Goal: Task Accomplishment & Management: Complete application form

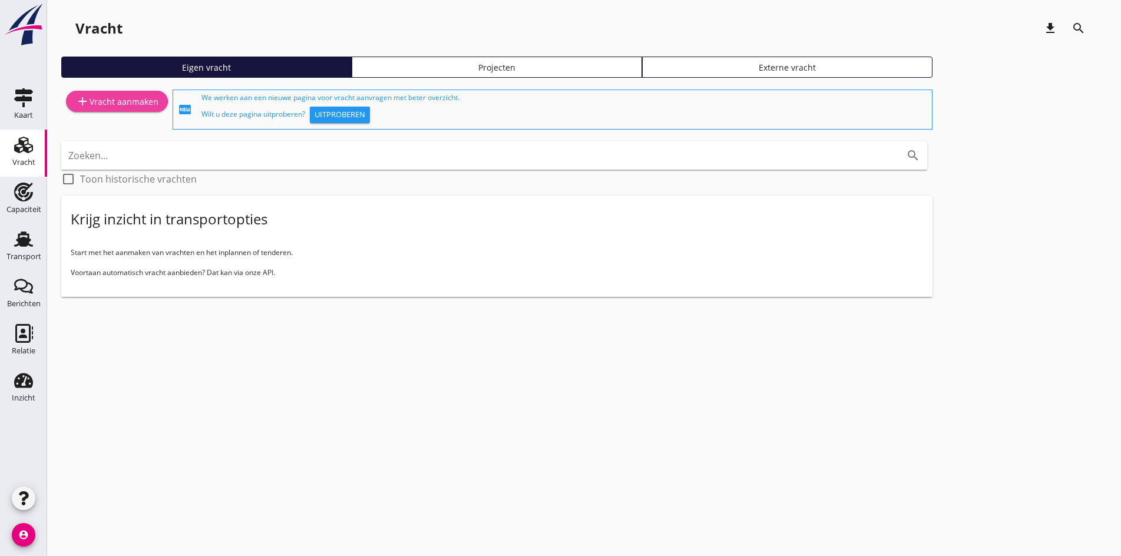
click at [97, 95] on div "add Vracht aanmaken" at bounding box center [116, 101] width 83 height 14
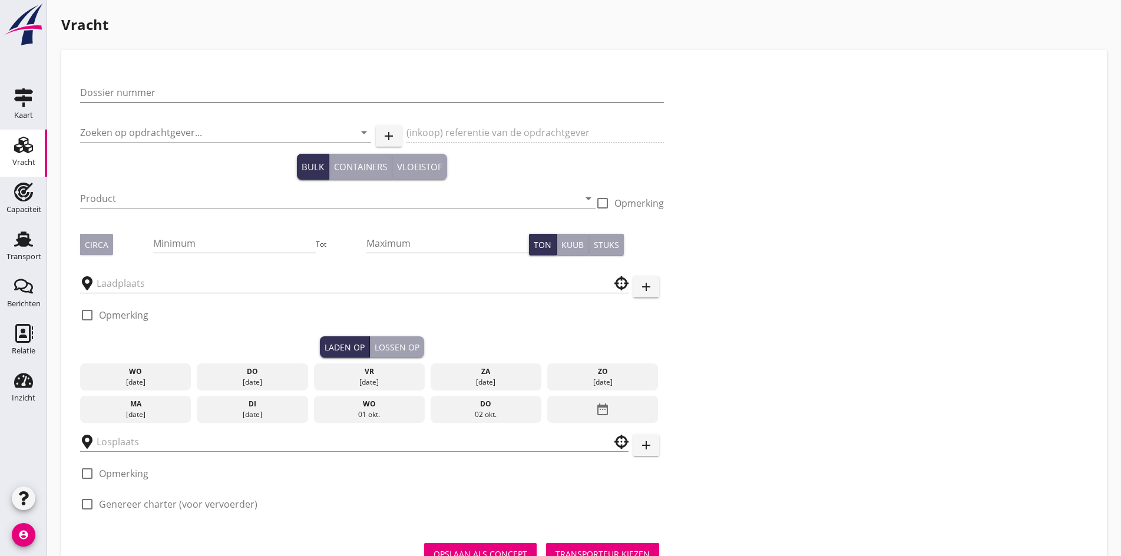
drag, startPoint x: 116, startPoint y: 114, endPoint x: 115, endPoint y: 99, distance: 14.8
click at [117, 103] on div "Dossier nummer Zoeken op opdrachtgever... arrow_drop_down add (inkoop) referent…" at bounding box center [371, 297] width 593 height 457
click at [115, 99] on input "Dossier nummer" at bounding box center [372, 92] width 584 height 19
click at [224, 97] on input "Dossier nummer" at bounding box center [372, 92] width 584 height 19
type input "20250674"
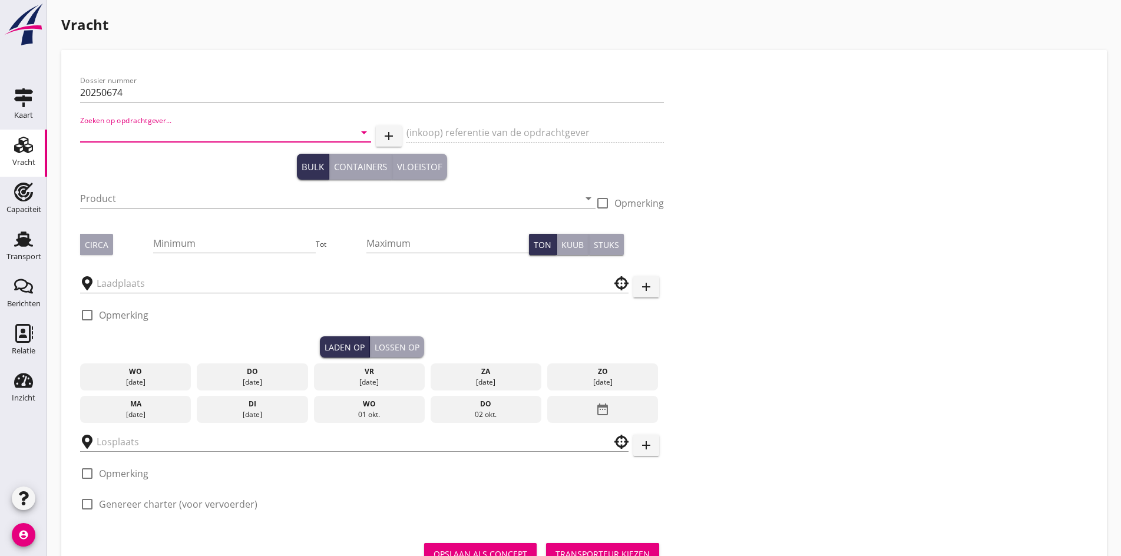
click at [147, 137] on input "Zoeken op opdrachtgever..." at bounding box center [209, 132] width 258 height 19
click at [147, 177] on div "Rederij de Jong" at bounding box center [183, 162] width 206 height 38
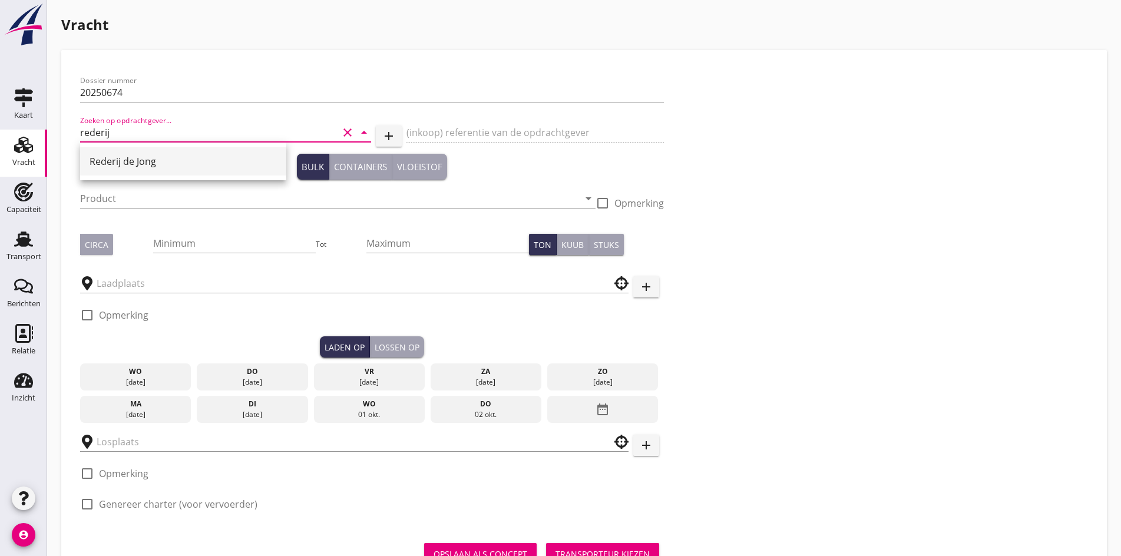
click at [137, 161] on div "Rederij de Jong" at bounding box center [183, 161] width 187 height 14
type input "Rederij de Jong"
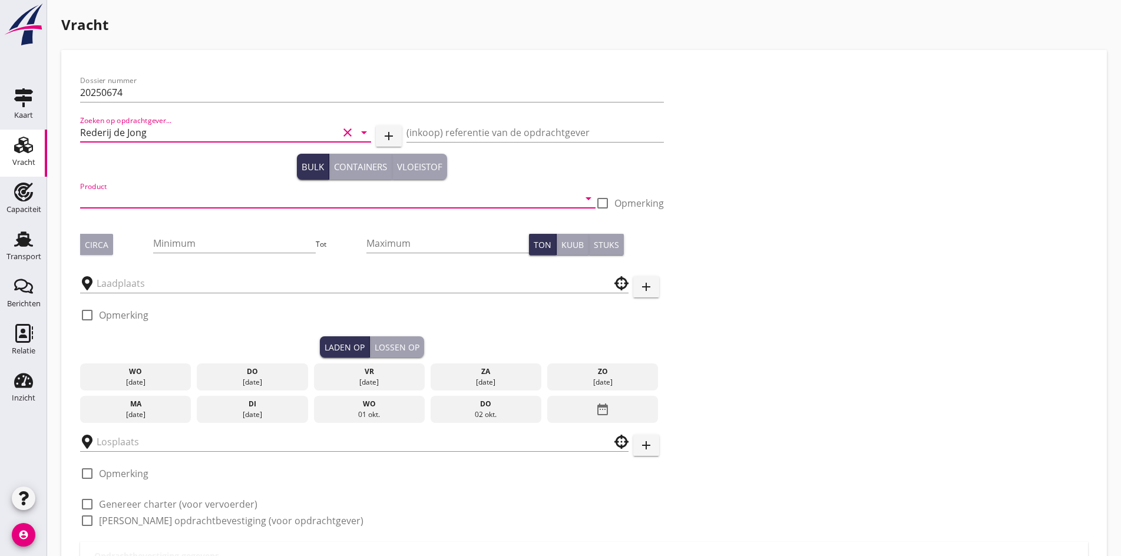
click at [130, 189] on input "Product" at bounding box center [329, 198] width 499 height 19
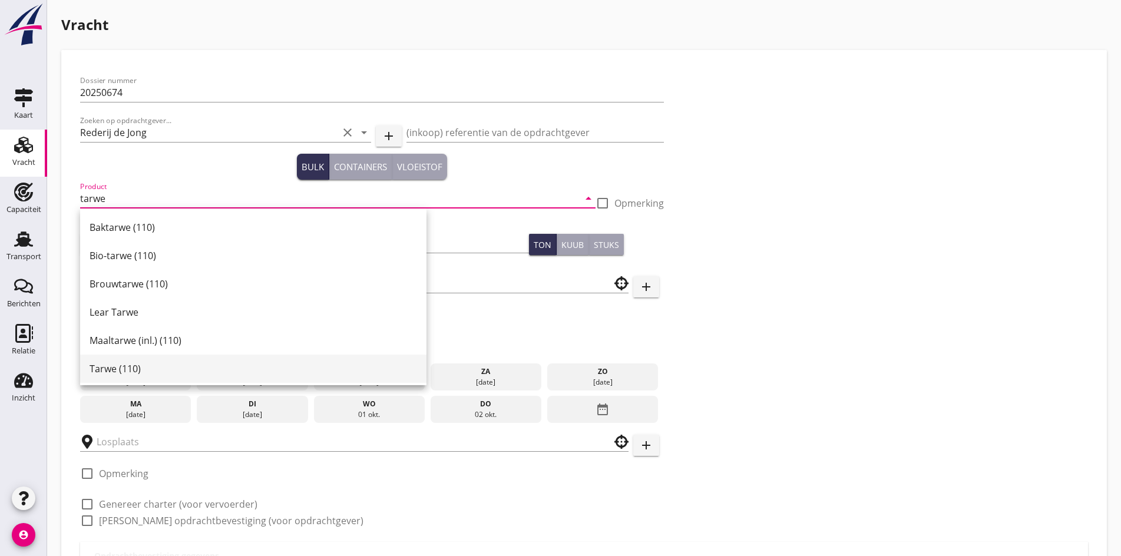
click at [126, 369] on div "Tarwe (110)" at bounding box center [254, 369] width 328 height 14
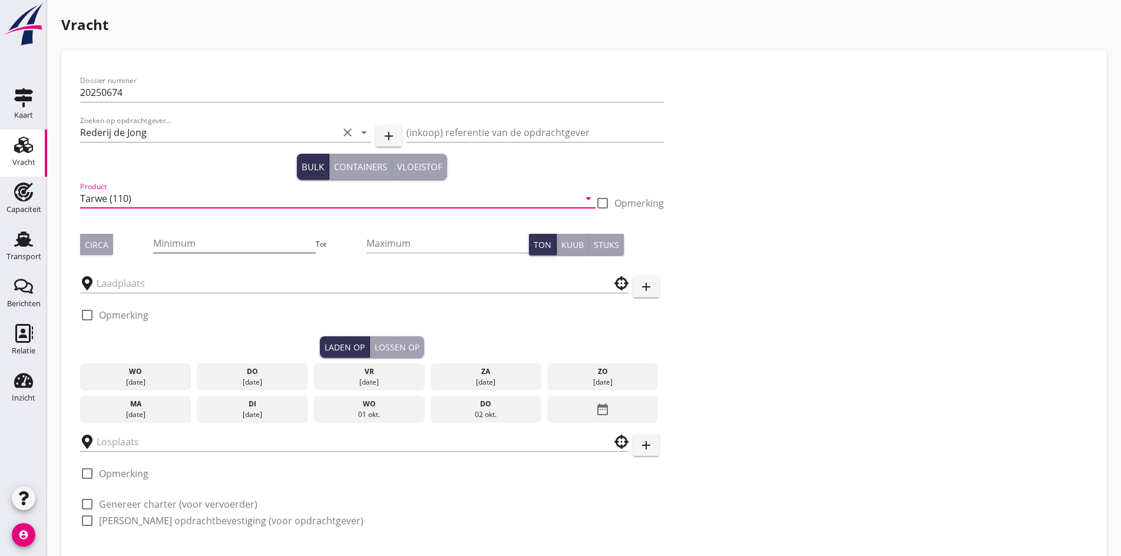
type input "Tarwe (110)"
click at [153, 239] on input "Minimum" at bounding box center [234, 243] width 163 height 19
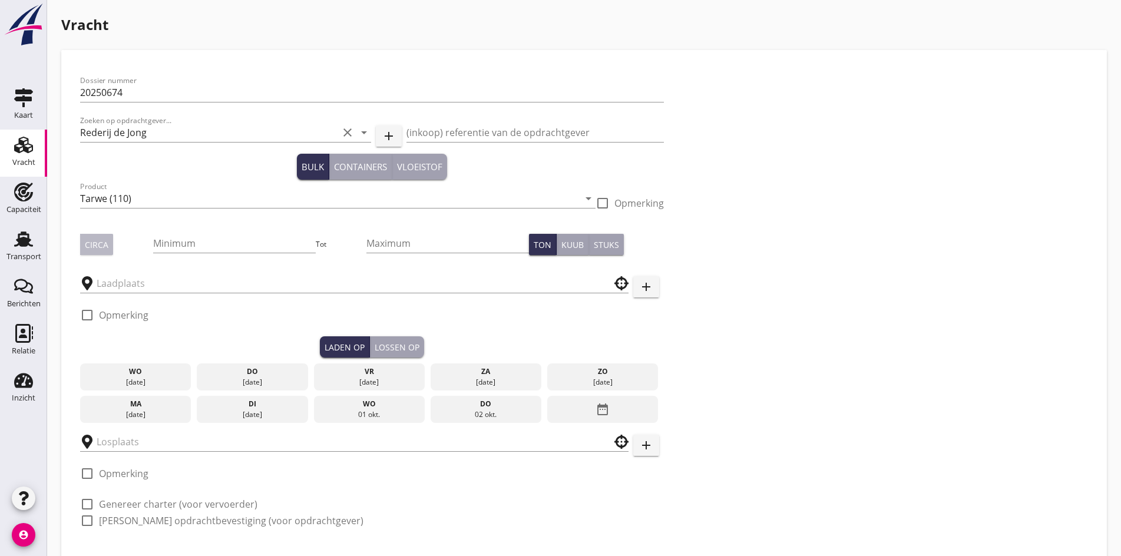
click at [98, 251] on button "Circa" at bounding box center [96, 244] width 33 height 21
click at [156, 242] on input "Minimum" at bounding box center [234, 243] width 163 height 19
type input "1100"
click at [123, 283] on input "text" at bounding box center [346, 283] width 499 height 19
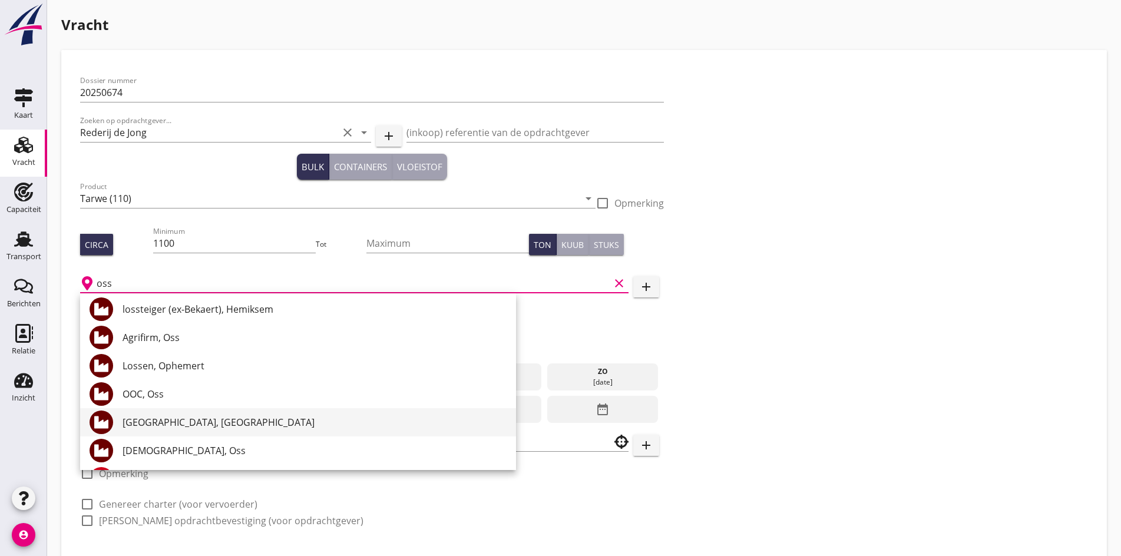
scroll to position [118, 0]
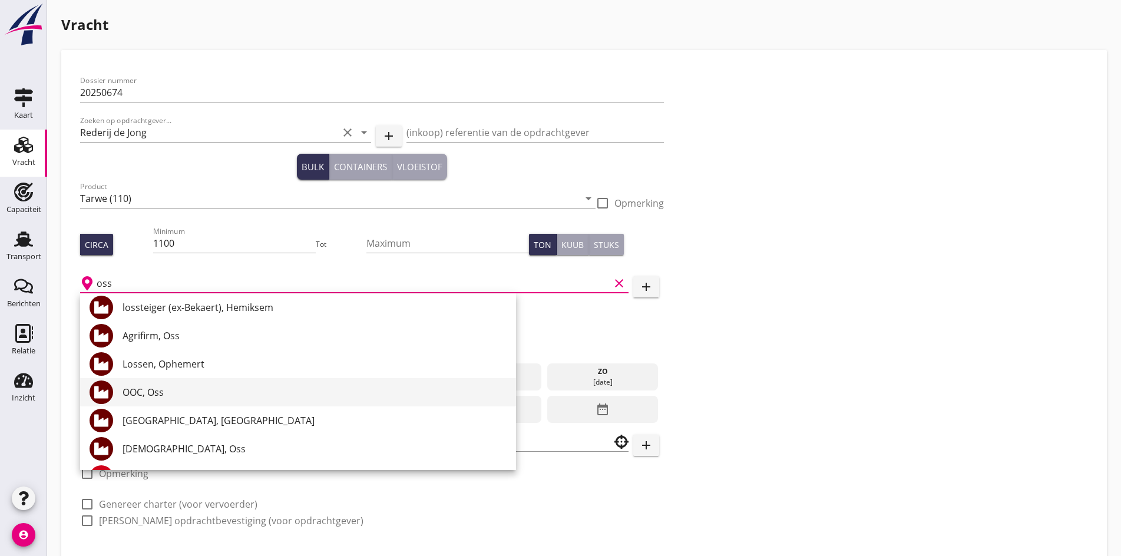
click at [180, 405] on div "OOC, Oss" at bounding box center [315, 392] width 384 height 28
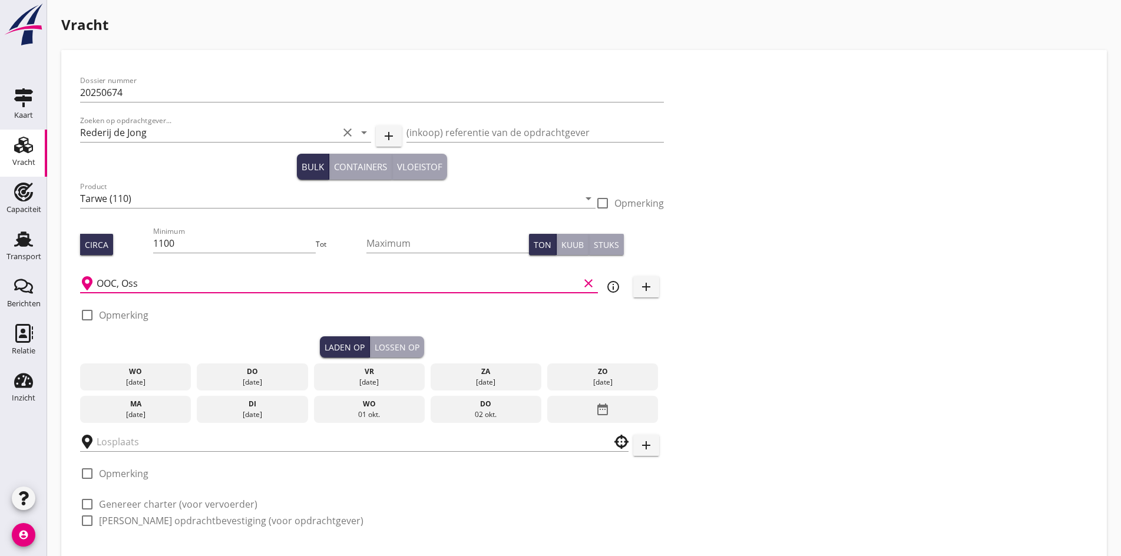
type input "OOC, Oss"
click at [209, 377] on div "[DATE]" at bounding box center [252, 382] width 105 height 11
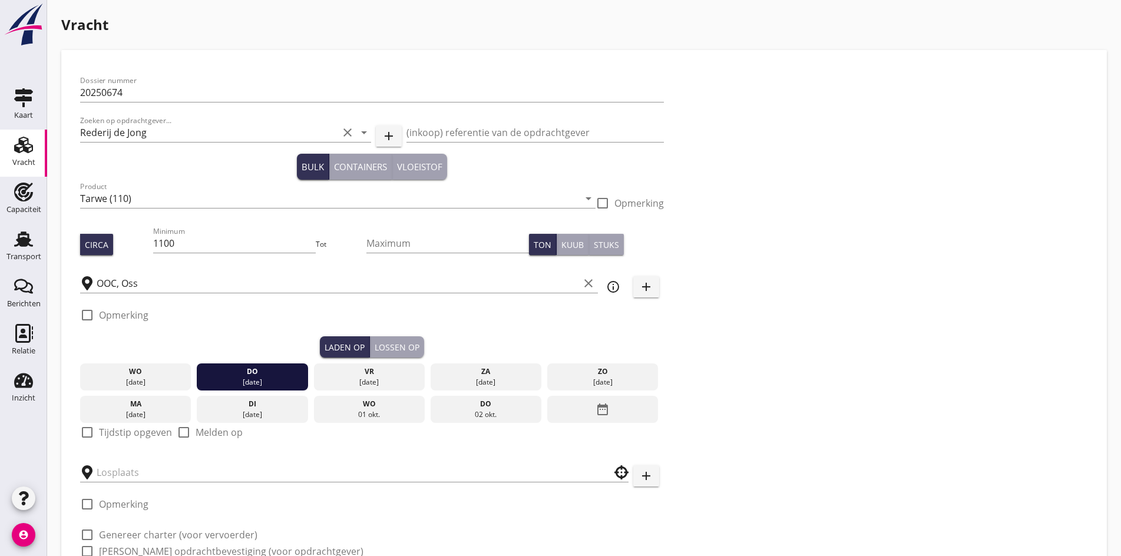
click at [83, 430] on div at bounding box center [87, 432] width 20 height 20
checkbox input "true"
click at [87, 469] on input "06:00" at bounding box center [372, 472] width 584 height 19
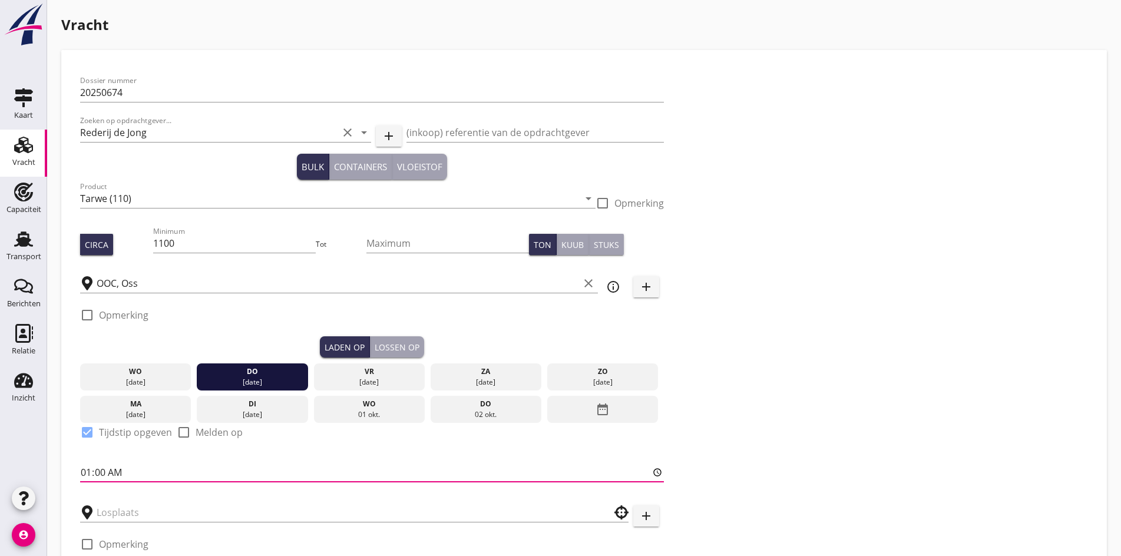
type input "14:00"
click at [103, 523] on div at bounding box center [354, 512] width 549 height 37
click at [108, 513] on input "text" at bounding box center [346, 512] width 499 height 19
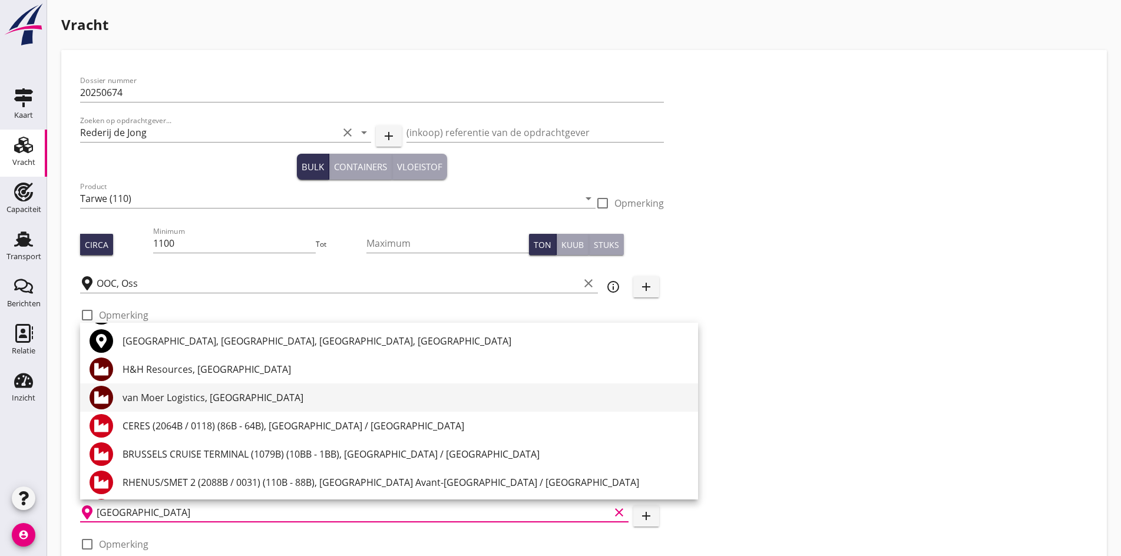
scroll to position [59, 0]
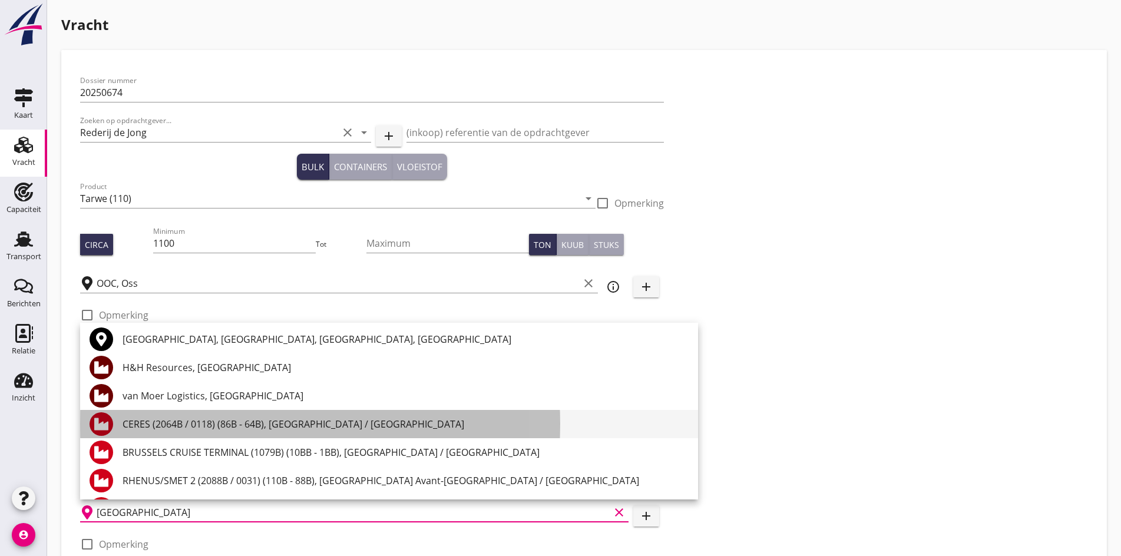
click at [205, 432] on div "CERES (2064B / 0118) (86B - 64B), [GEOGRAPHIC_DATA] / [GEOGRAPHIC_DATA]" at bounding box center [406, 424] width 566 height 28
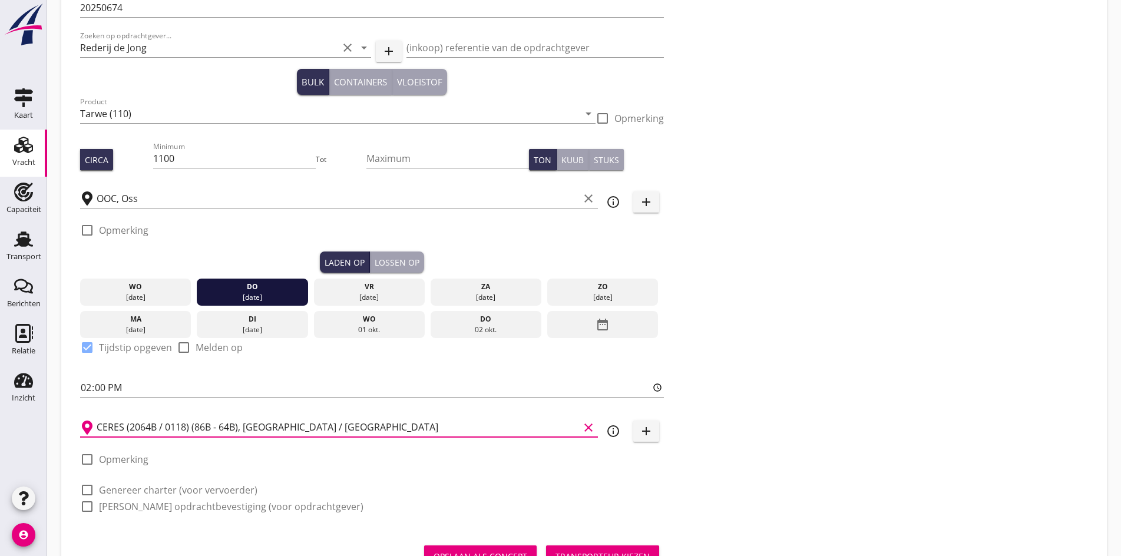
scroll to position [133, 0]
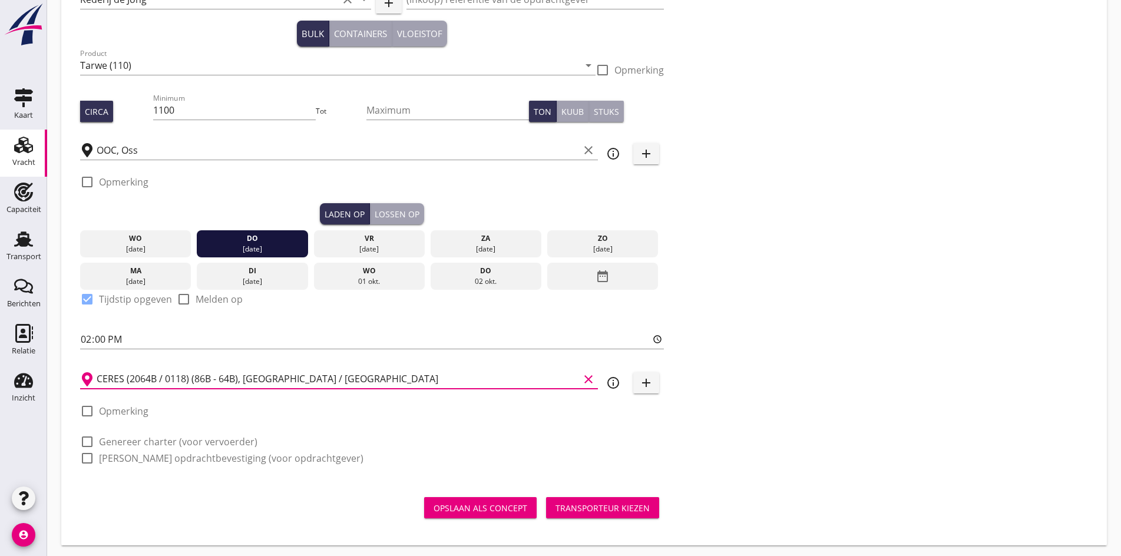
type input "CERES (2064B / 0118) (86B - 64B), [GEOGRAPHIC_DATA] / [GEOGRAPHIC_DATA]"
click at [84, 439] on div at bounding box center [87, 442] width 20 height 20
checkbox input "true"
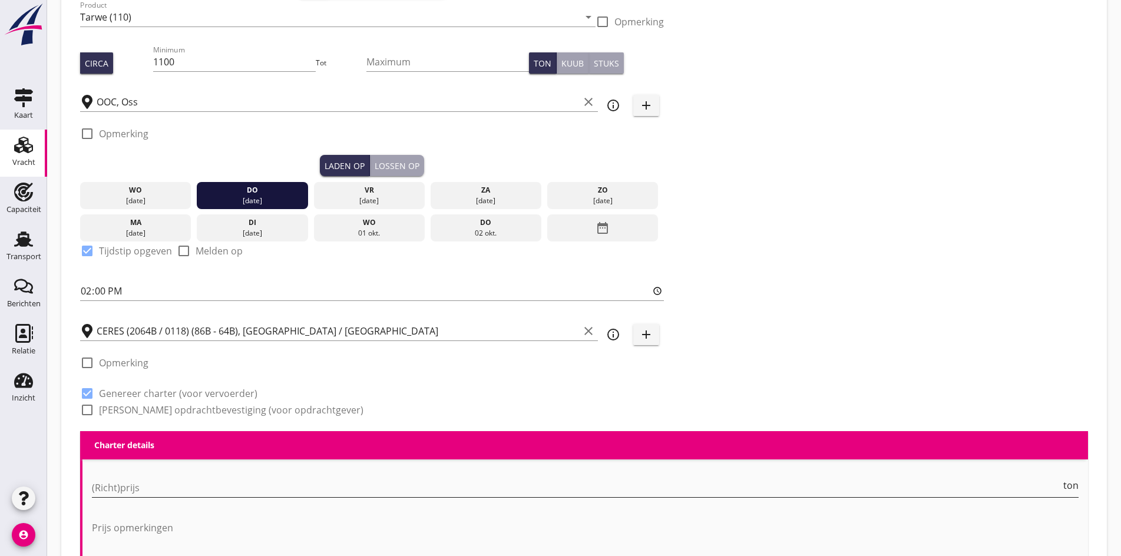
scroll to position [218, 0]
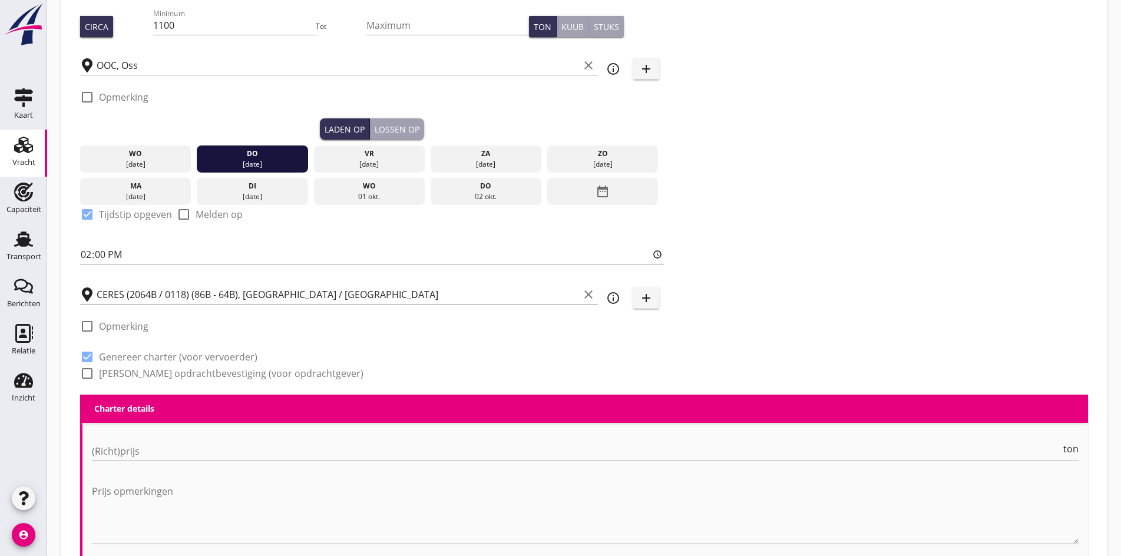
click at [82, 374] on div at bounding box center [87, 374] width 20 height 20
checkbox input "true"
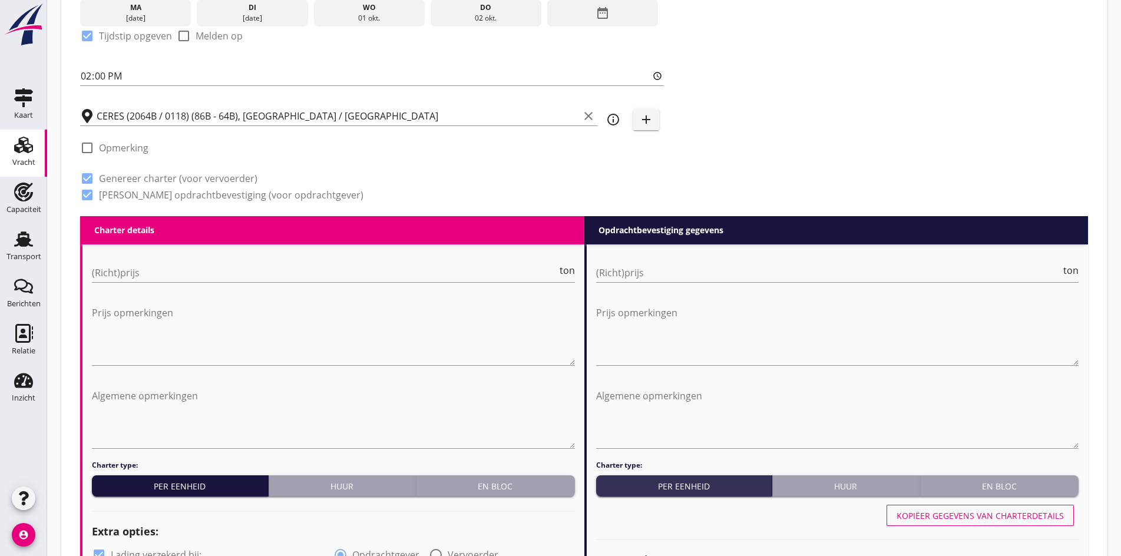
scroll to position [454, 0]
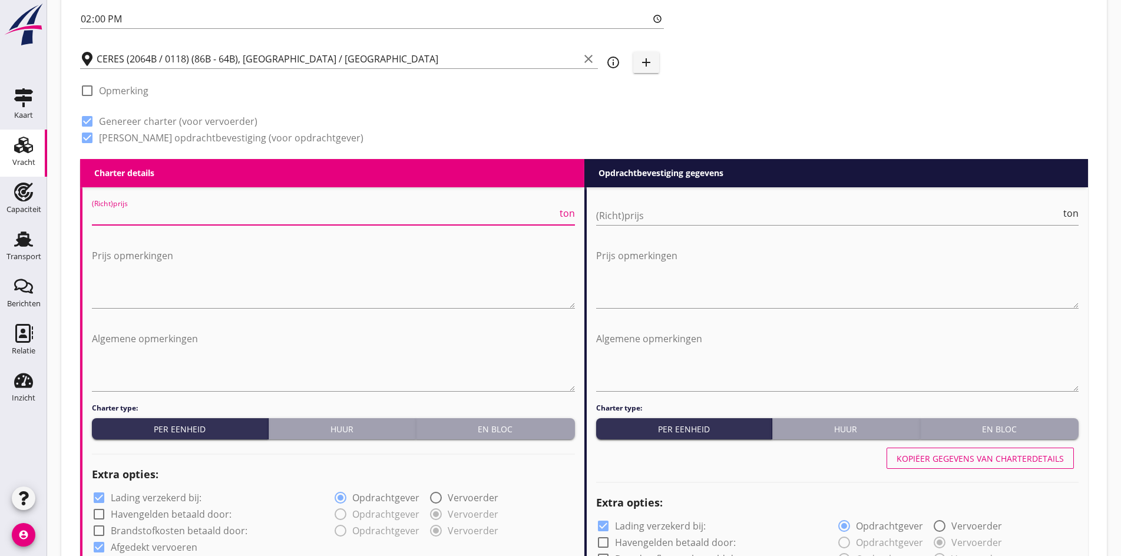
click at [137, 208] on input "(Richt)prijs" at bounding box center [324, 215] width 465 height 19
type input "7"
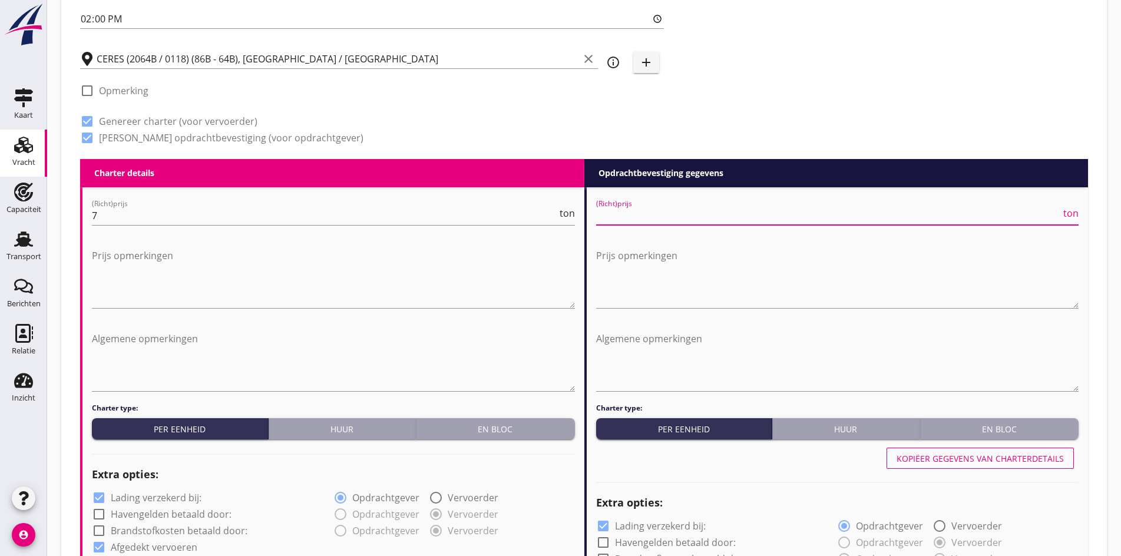
click at [622, 207] on input "(Richt)prijs" at bounding box center [828, 215] width 465 height 19
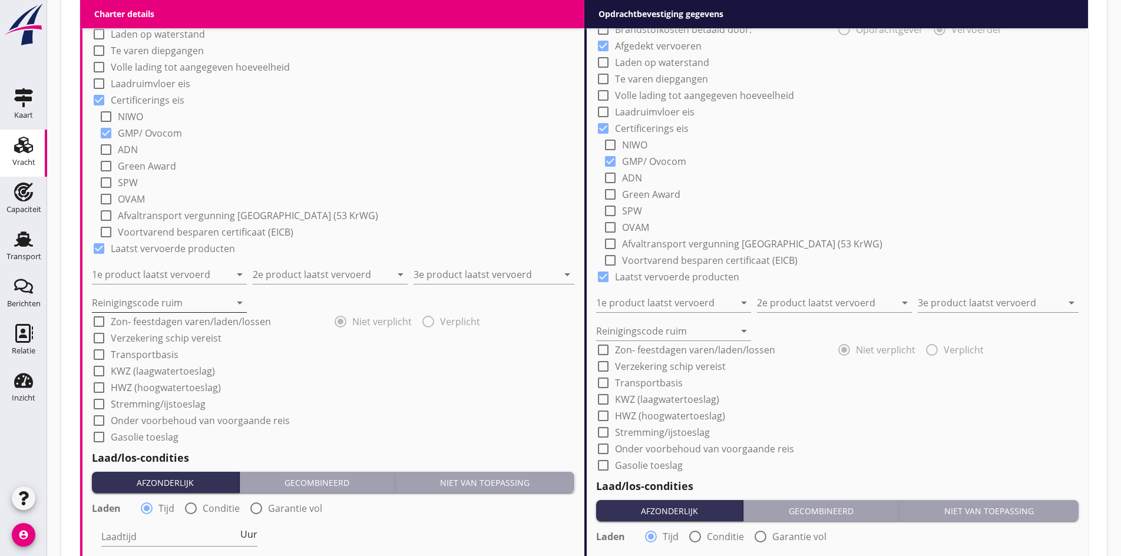
scroll to position [984, 0]
type input "7.5"
drag, startPoint x: 140, startPoint y: 260, endPoint x: 139, endPoint y: 267, distance: 7.7
click at [139, 267] on div "1e product laatst vervoerd arrow_drop_down" at bounding box center [169, 270] width 155 height 26
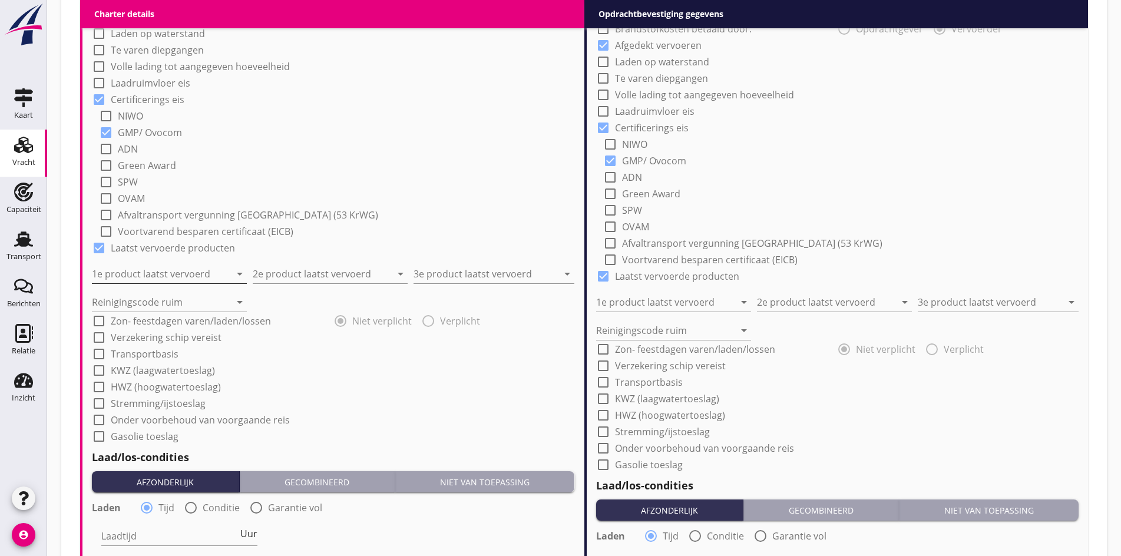
click at [139, 267] on input "1e product laatst vervoerd" at bounding box center [161, 274] width 138 height 19
click at [139, 298] on div "Constructiedelen (9412)" at bounding box center [169, 299] width 136 height 14
type input "Constructiedelen (9412)"
click at [349, 272] on input "2e product laatst vervoerd" at bounding box center [322, 274] width 138 height 19
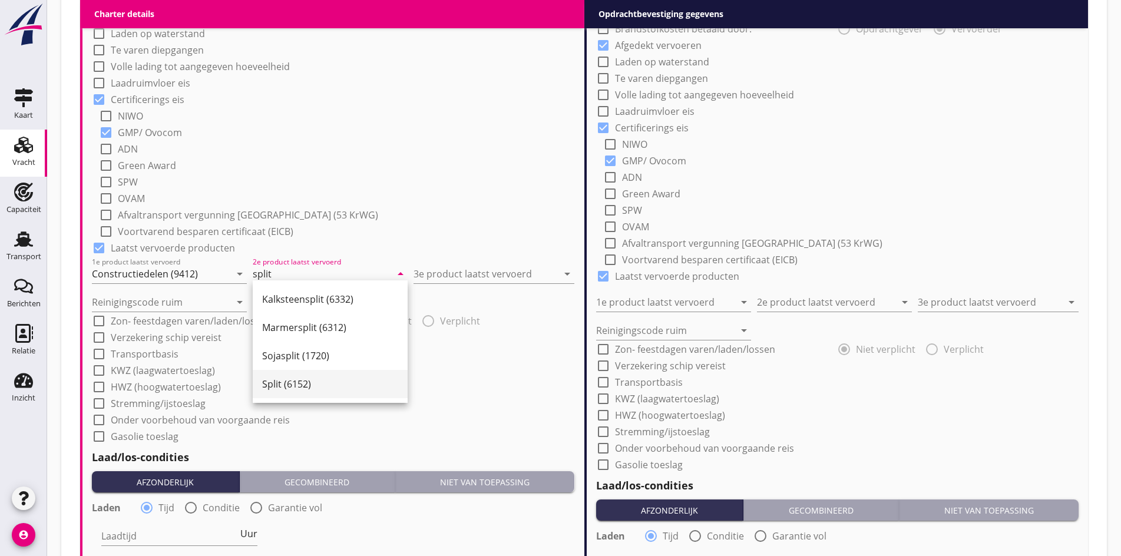
click at [300, 396] on div "Split (6152)" at bounding box center [330, 384] width 136 height 28
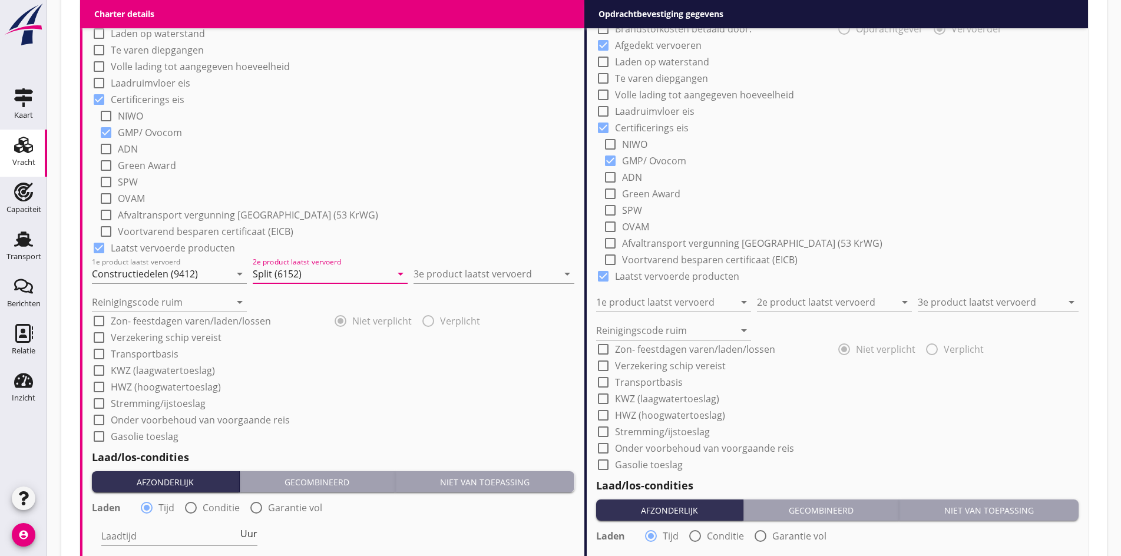
type input "Split (6152)"
click at [460, 283] on div "Reinigingscode ruim arrow_drop_down" at bounding box center [333, 297] width 483 height 28
click at [460, 279] on input "3e product laatst vervoerd" at bounding box center [486, 274] width 144 height 19
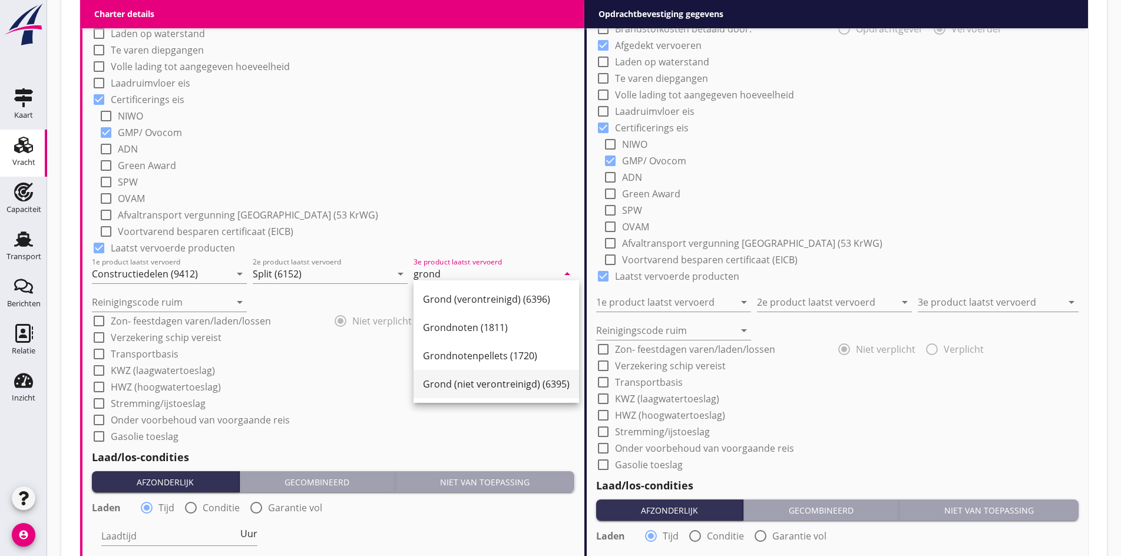
click at [476, 391] on div "Grond (niet verontreinigd) (6395)" at bounding box center [496, 384] width 147 height 28
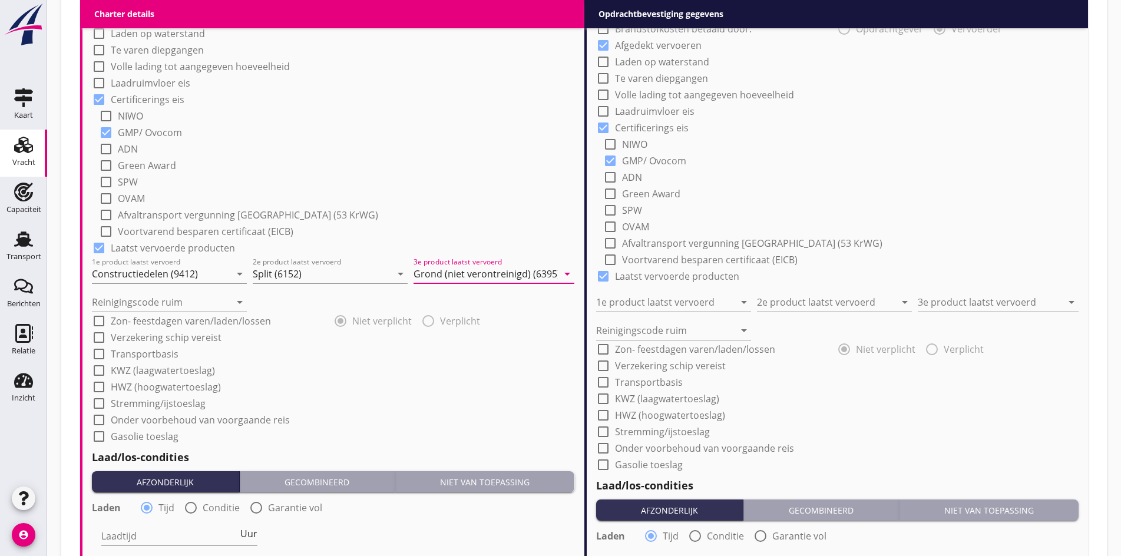
type input "Grond (niet verontreinigd) (6395)"
click at [141, 289] on div "Reinigingscode ruim arrow_drop_down" at bounding box center [169, 299] width 155 height 26
click at [137, 299] on input "Reinigingscode ruim" at bounding box center [161, 302] width 138 height 19
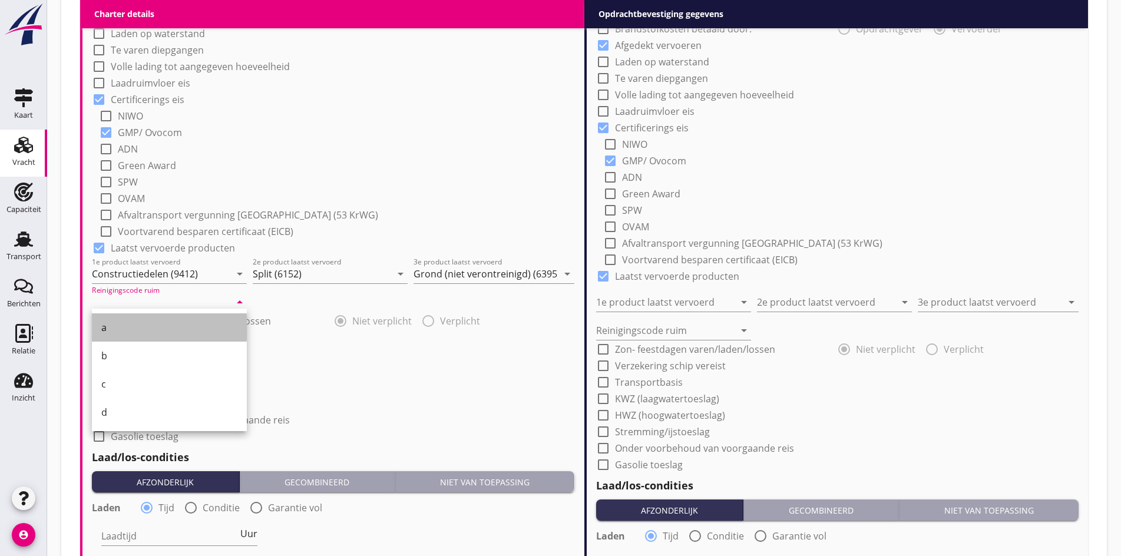
click at [122, 336] on div "a" at bounding box center [169, 327] width 136 height 28
type input "a"
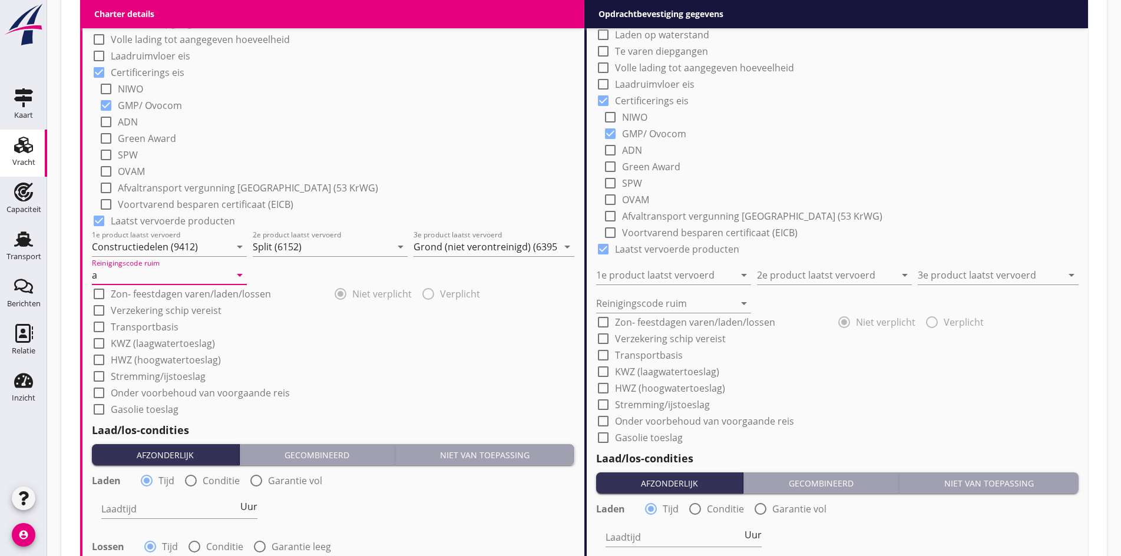
scroll to position [1102, 0]
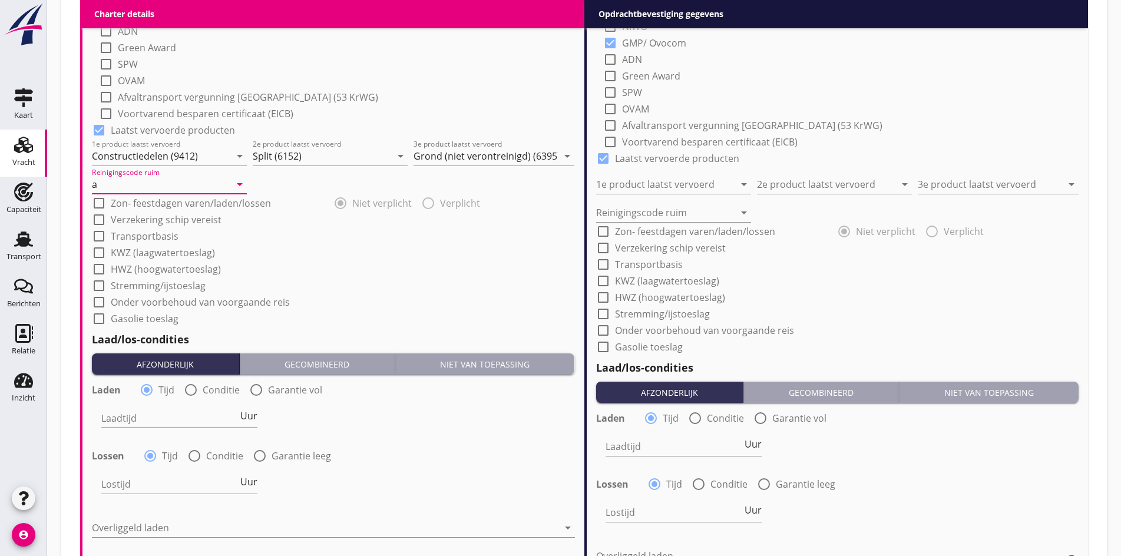
click at [153, 420] on input "Laadtijd" at bounding box center [169, 418] width 137 height 19
click at [247, 387] on div at bounding box center [256, 390] width 20 height 20
radio input "false"
radio input "true"
click at [288, 411] on strong "[DATE]" at bounding box center [302, 416] width 28 height 11
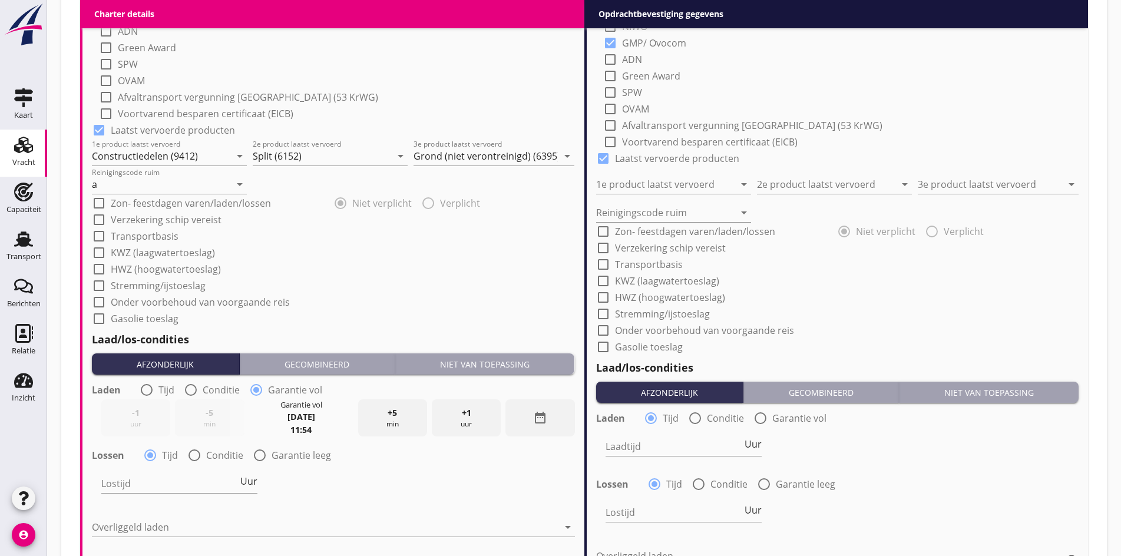
click at [527, 414] on div "date_range" at bounding box center [539, 417] width 69 height 37
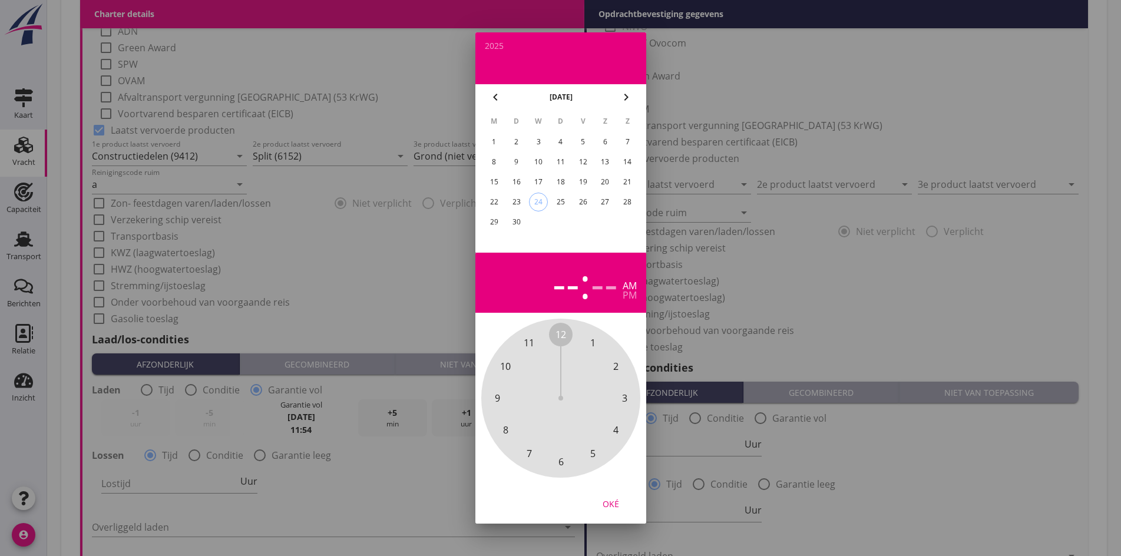
click at [583, 205] on div "26" at bounding box center [582, 202] width 19 height 19
click at [628, 299] on div "pm" at bounding box center [630, 294] width 14 height 9
click at [534, 343] on span "11" at bounding box center [529, 343] width 11 height 14
click at [551, 335] on div "00 05 10 15 20 25 30 35 40 45 50 55" at bounding box center [560, 398] width 127 height 127
click at [612, 506] on div "Oké" at bounding box center [610, 504] width 33 height 12
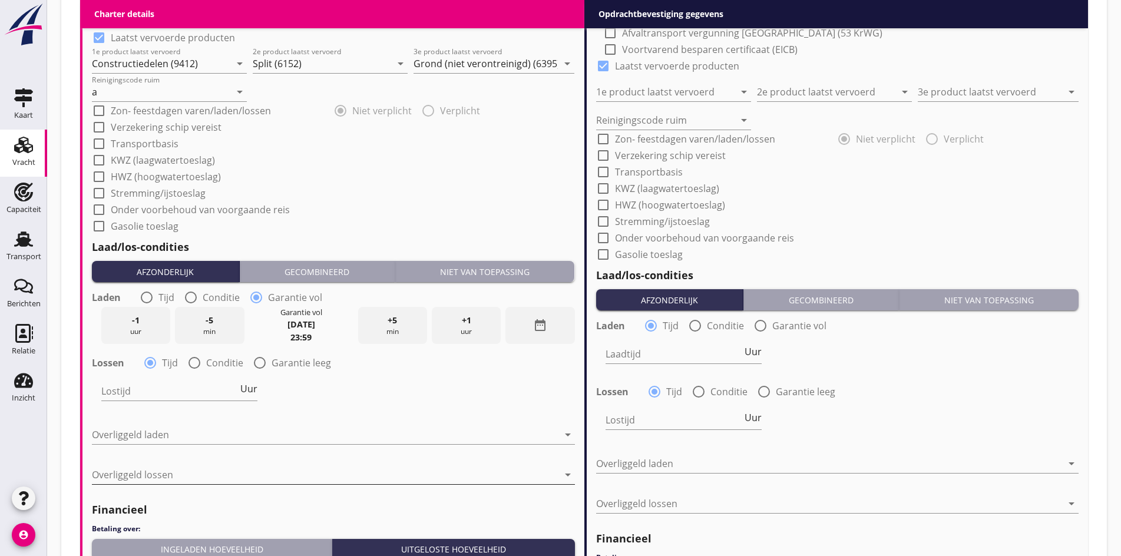
scroll to position [1278, 0]
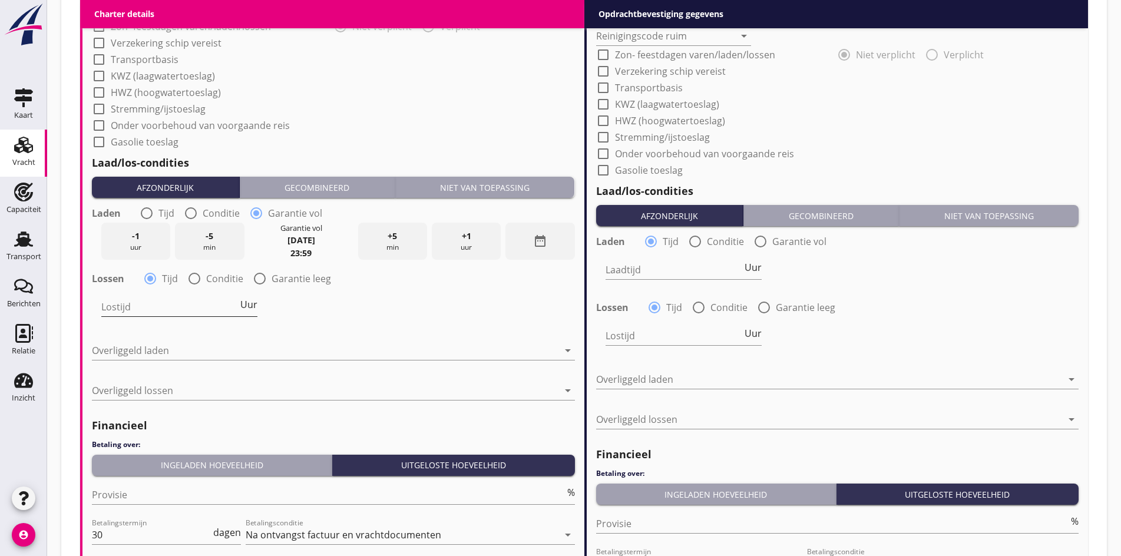
click at [119, 306] on input "Lostijd" at bounding box center [169, 307] width 137 height 19
type input "2"
click at [262, 303] on div "Lostijd 2 Uur" at bounding box center [333, 308] width 485 height 42
click at [256, 302] on span "Uur" at bounding box center [248, 304] width 17 height 9
click at [211, 342] on div at bounding box center [325, 350] width 467 height 19
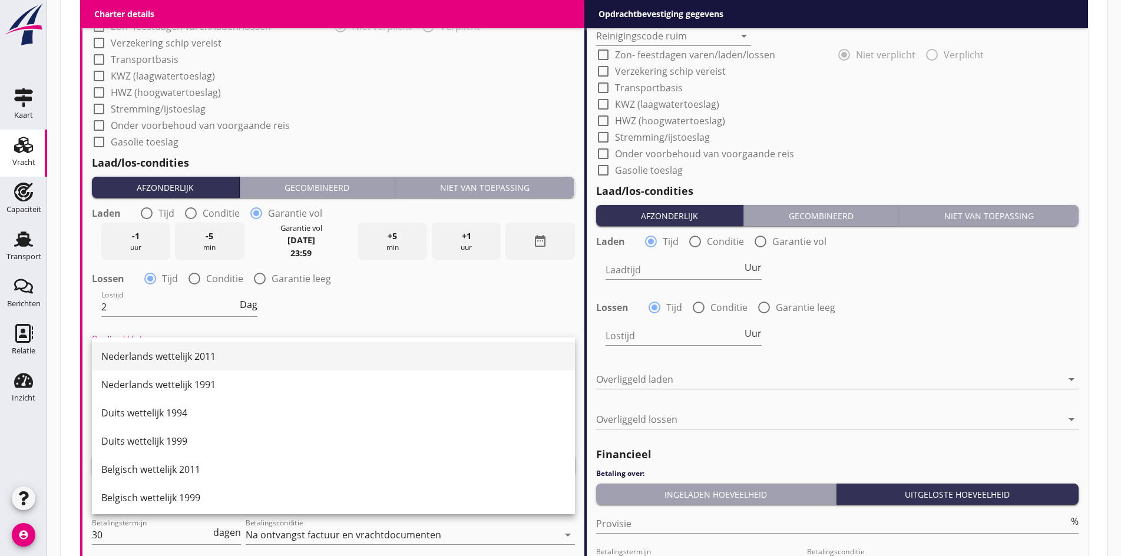
click at [156, 355] on div "Nederlands wettelijk 2011" at bounding box center [333, 356] width 464 height 14
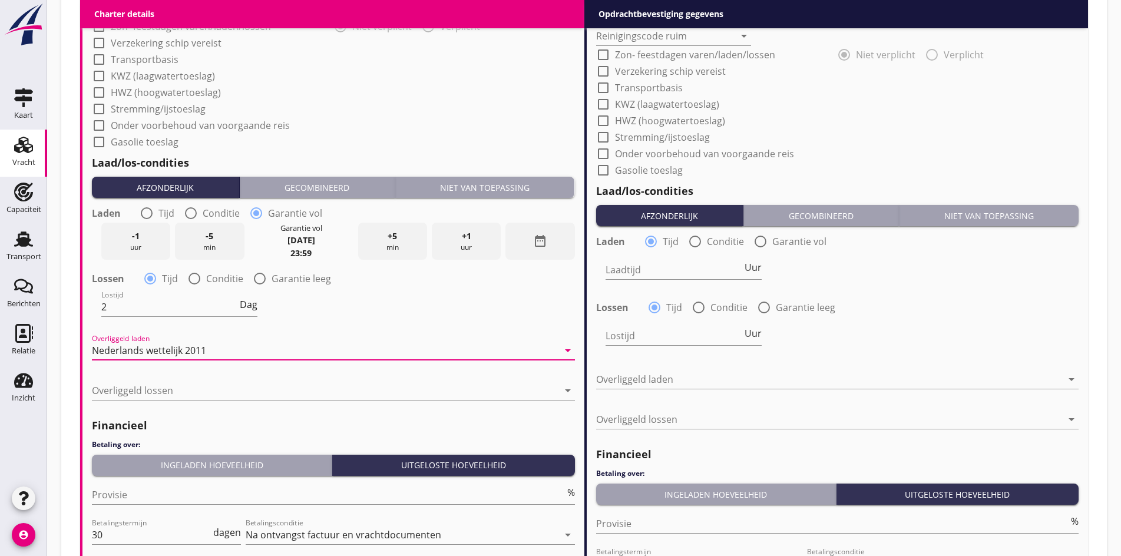
click at [134, 399] on div "Overliggeld lossen arrow_drop_down" at bounding box center [333, 396] width 483 height 31
click at [131, 391] on div at bounding box center [325, 390] width 467 height 19
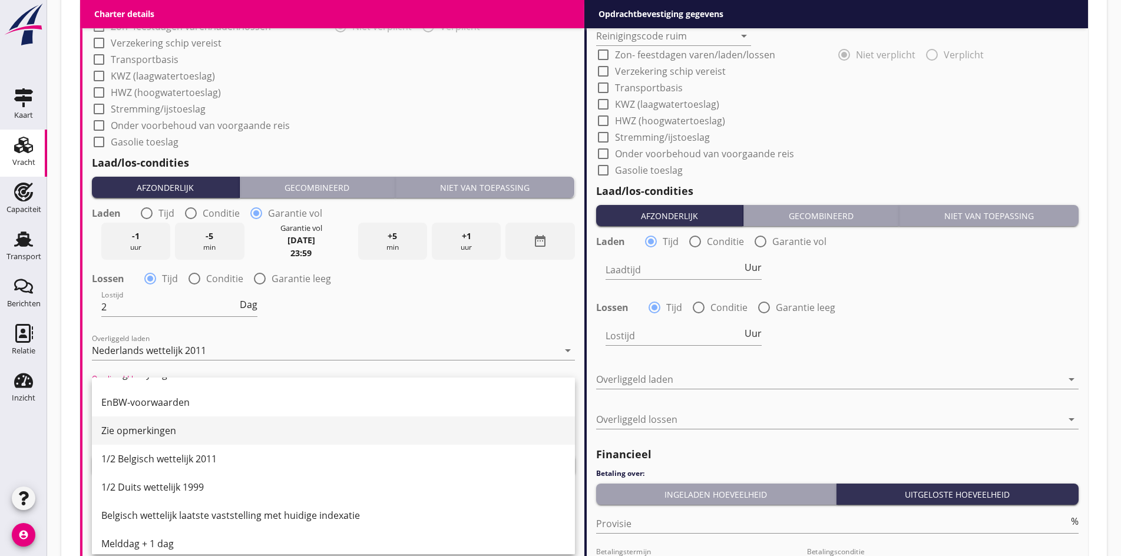
scroll to position [295, 0]
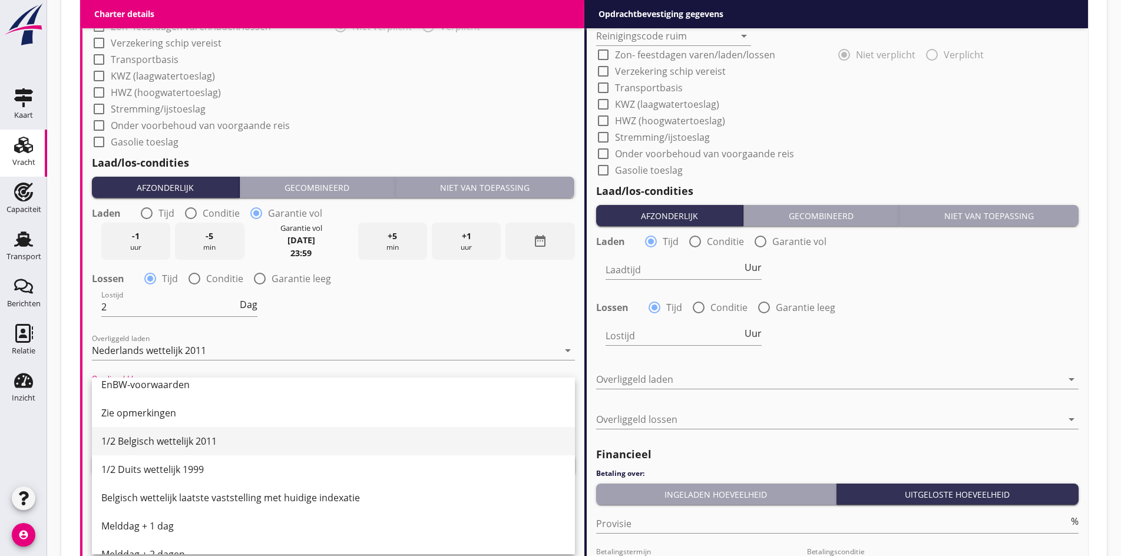
click at [122, 441] on div "1/2 Belgisch wettelijk 2011" at bounding box center [333, 441] width 464 height 14
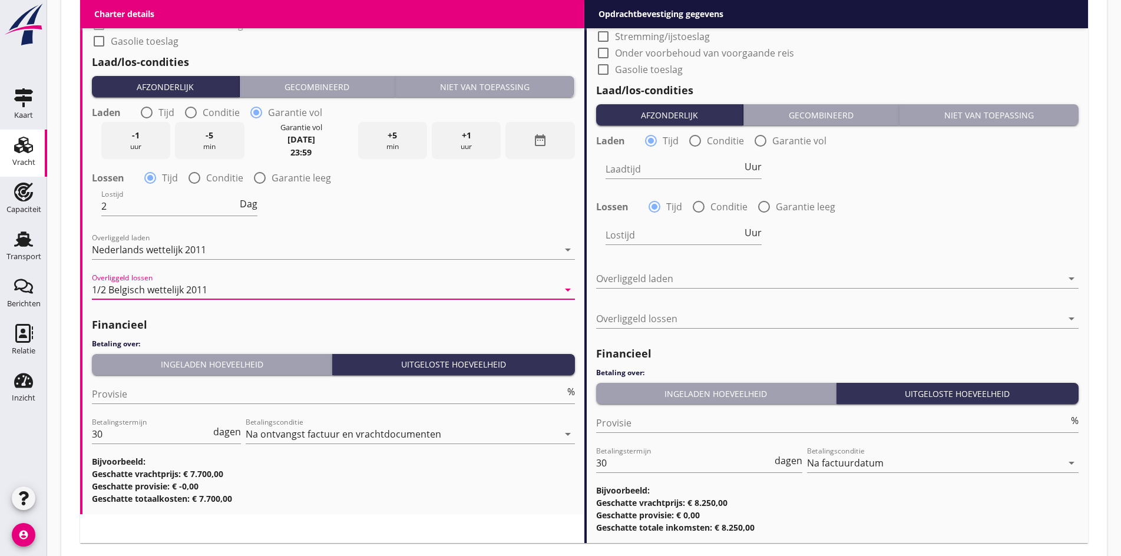
scroll to position [1443, 0]
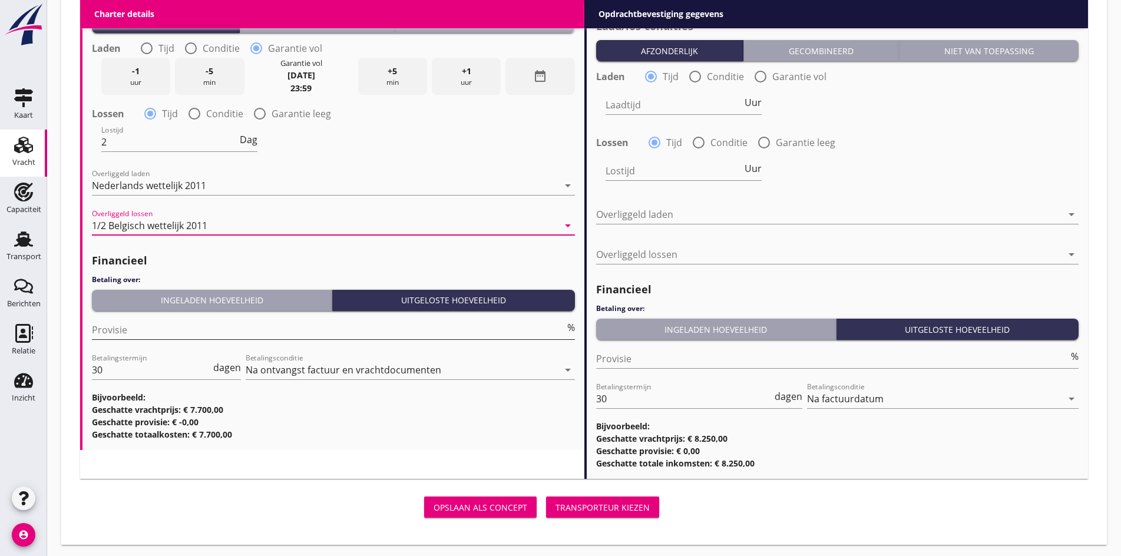
click at [124, 321] on input "Provisie" at bounding box center [328, 330] width 473 height 19
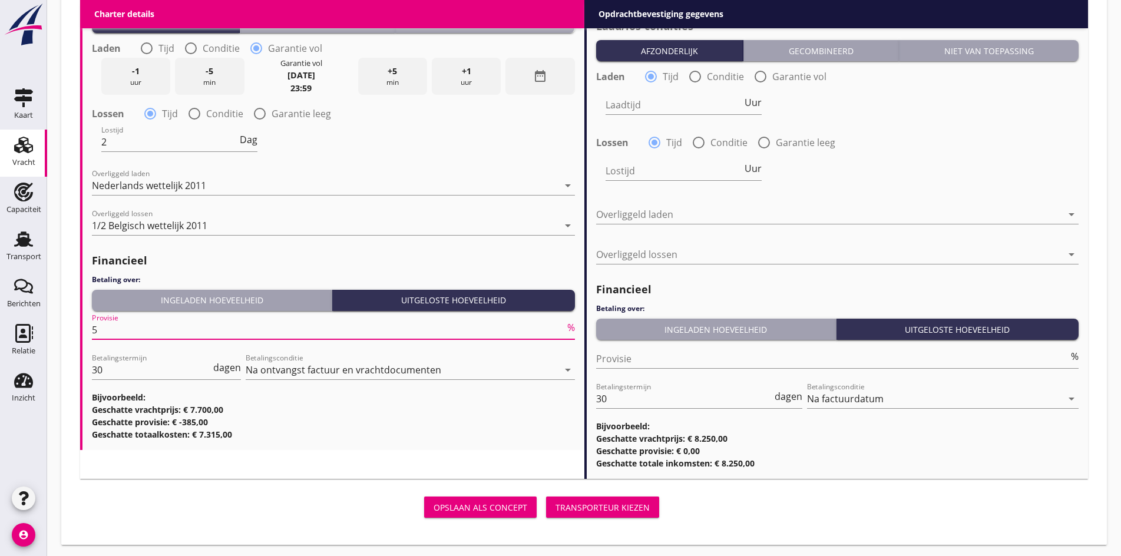
drag, startPoint x: 144, startPoint y: 323, endPoint x: 92, endPoint y: 326, distance: 51.3
click at [92, 326] on input "5" at bounding box center [328, 330] width 473 height 19
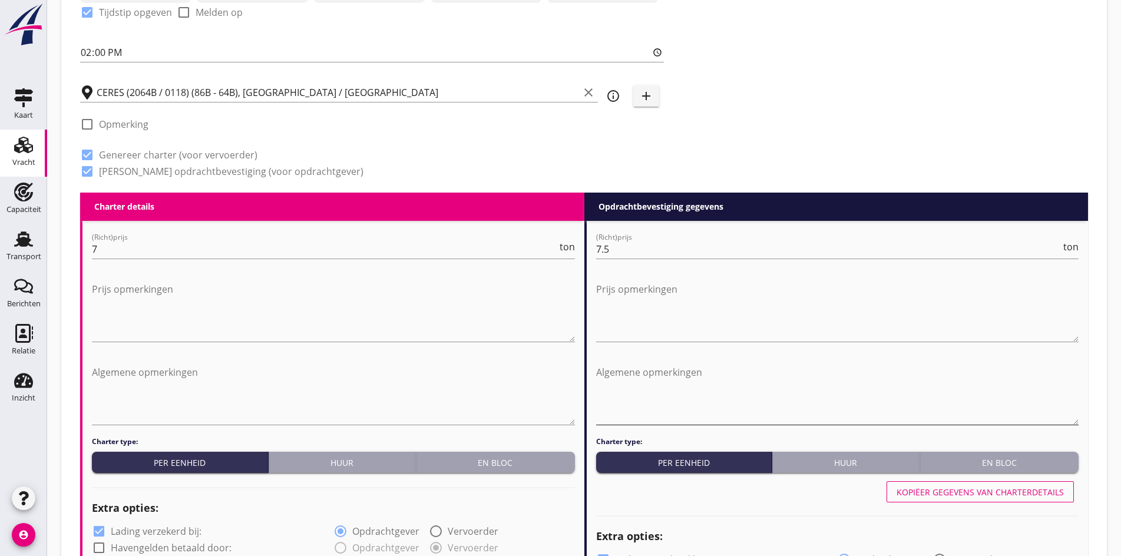
scroll to position [678, 0]
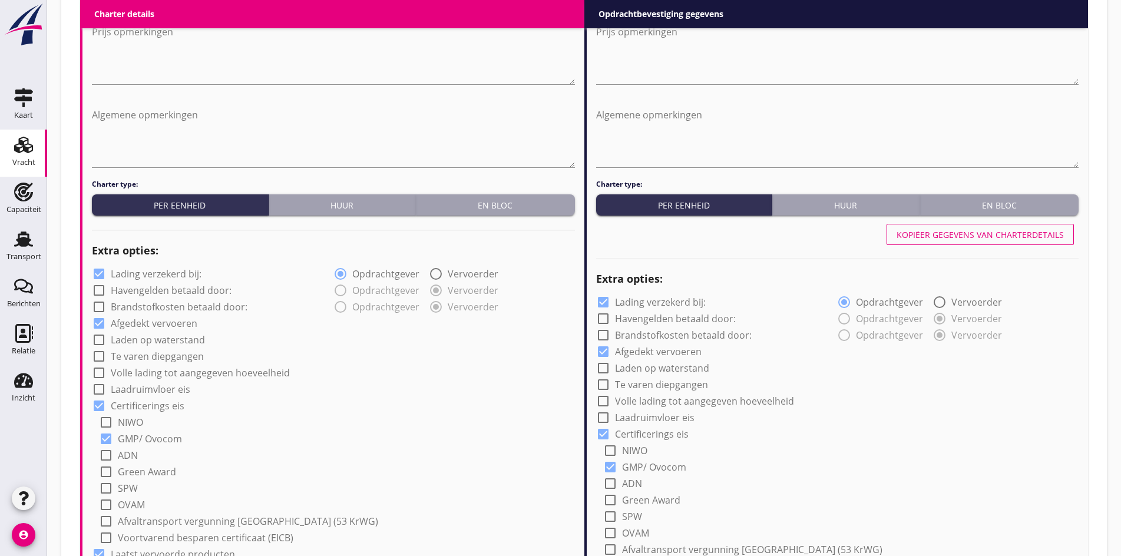
type input "0"
click at [1021, 249] on div at bounding box center [837, 257] width 483 height 16
click at [1013, 239] on button "Kopiëer gegevens van charterdetails" at bounding box center [980, 234] width 187 height 21
type input "Constructiedelen (9412)"
type input "Split (6152)"
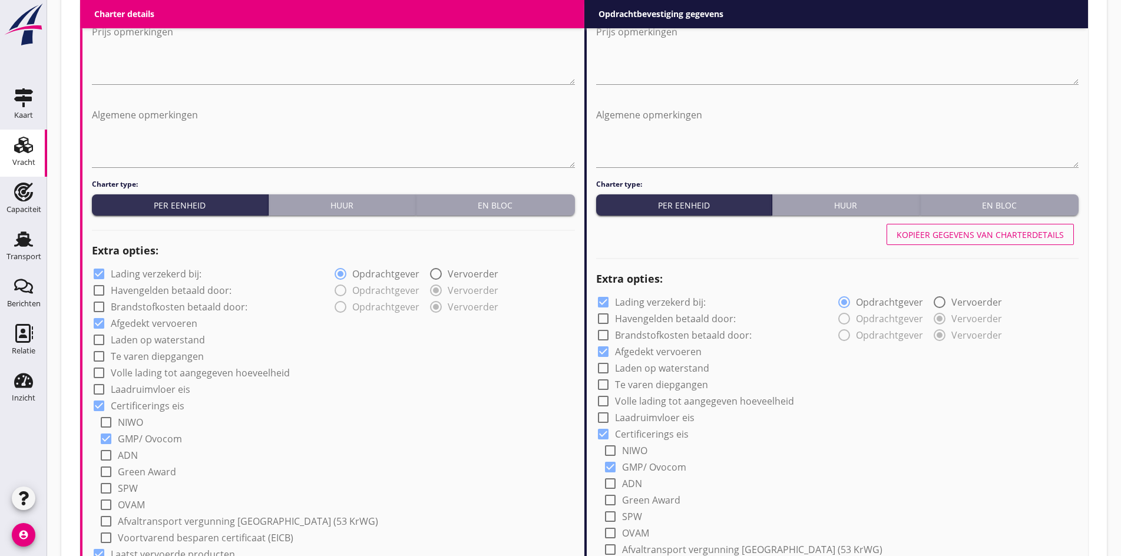
type input "Grond (niet verontreinigd) (6395)"
type input "a"
radio input "false"
radio input "true"
type input "2"
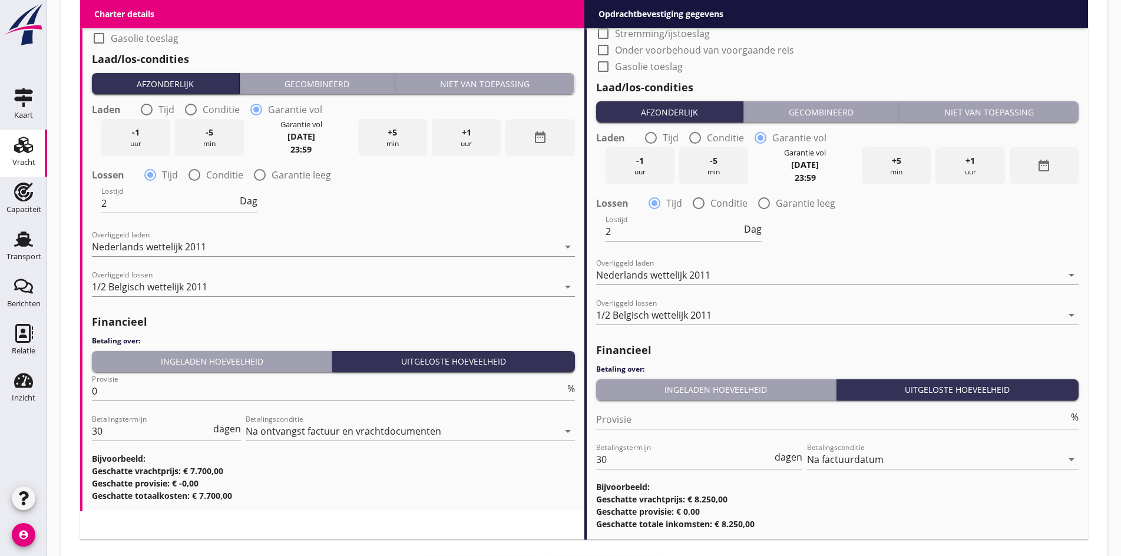
scroll to position [1385, 0]
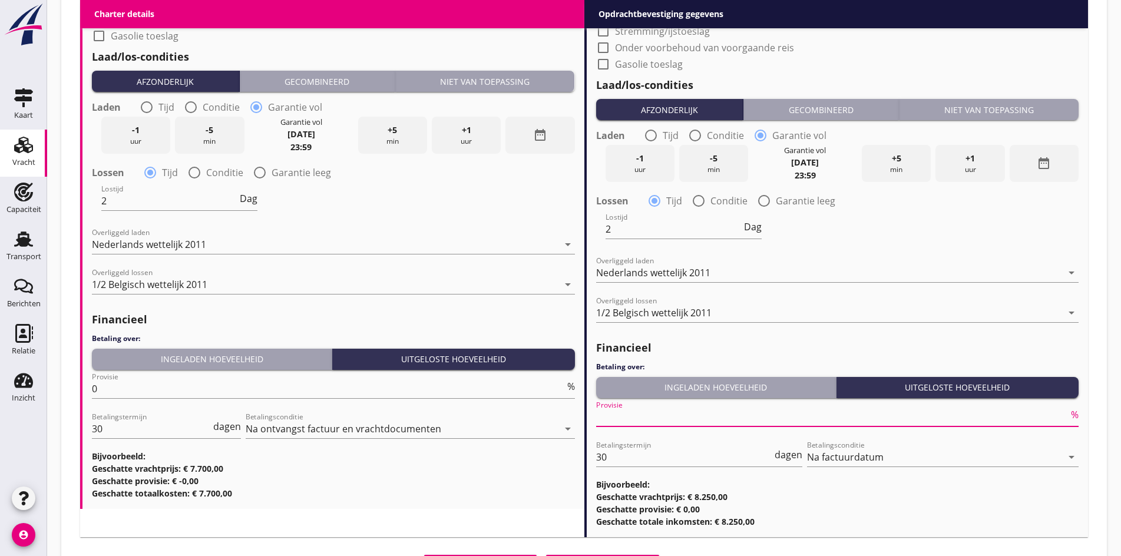
click at [634, 412] on input "Provisie" at bounding box center [832, 417] width 473 height 19
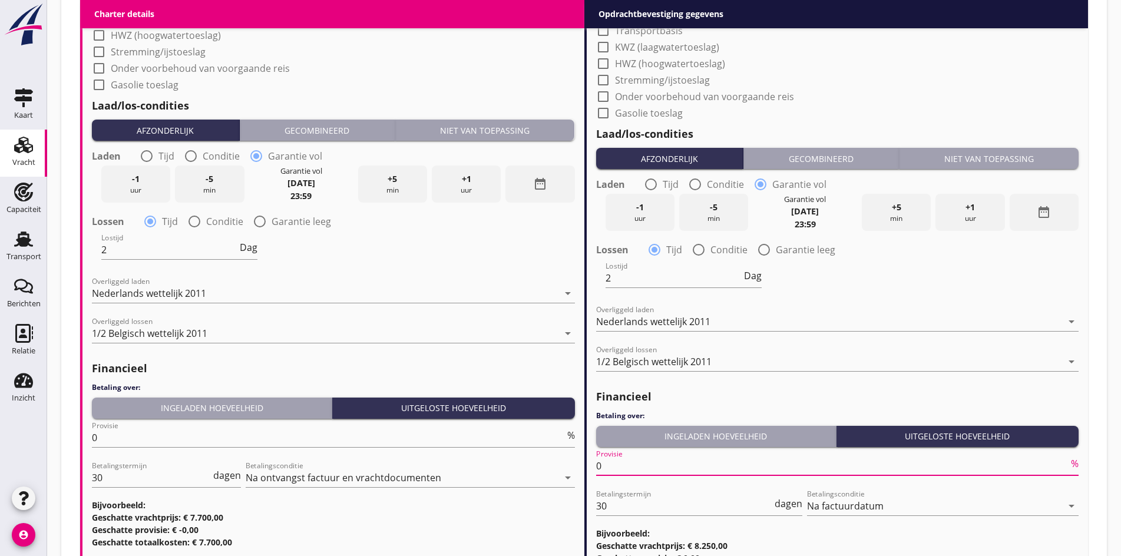
scroll to position [1324, 0]
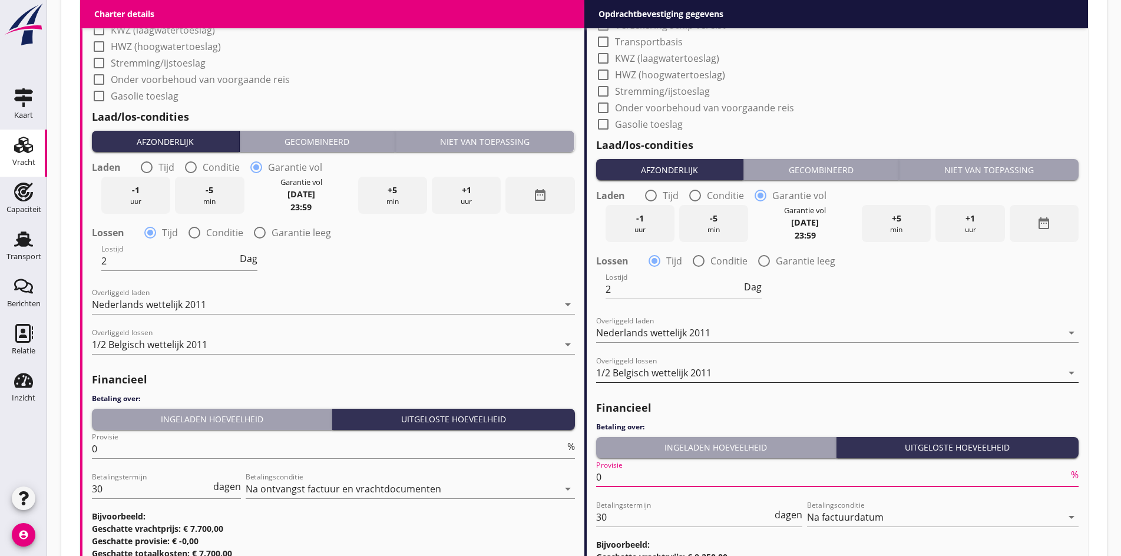
type input "0"
click at [643, 374] on div "1/2 Belgisch wettelijk 2011" at bounding box center [653, 373] width 115 height 11
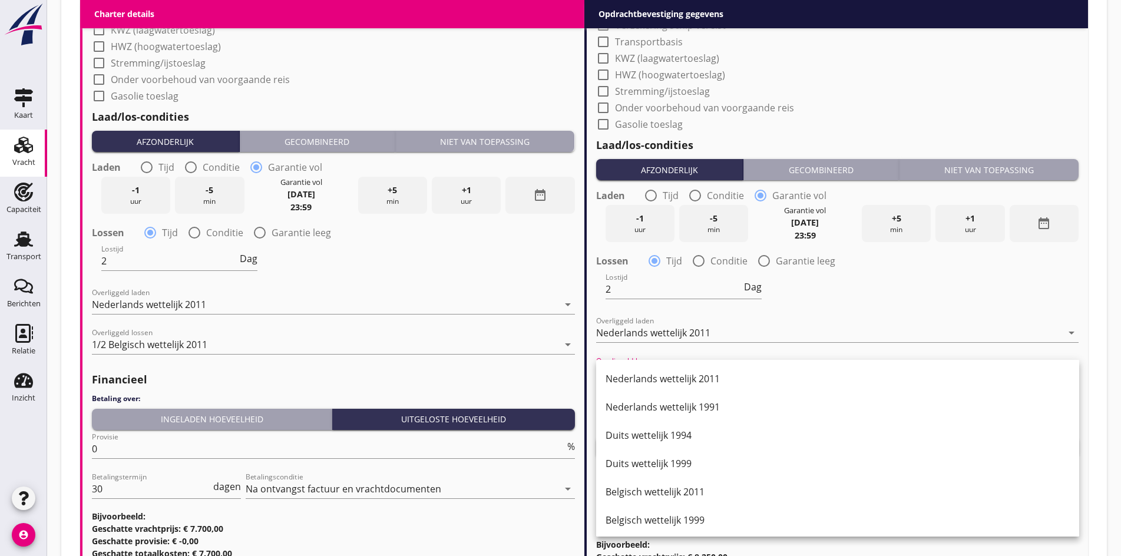
click at [636, 500] on div "Belgisch wettelijk 2011" at bounding box center [838, 492] width 464 height 28
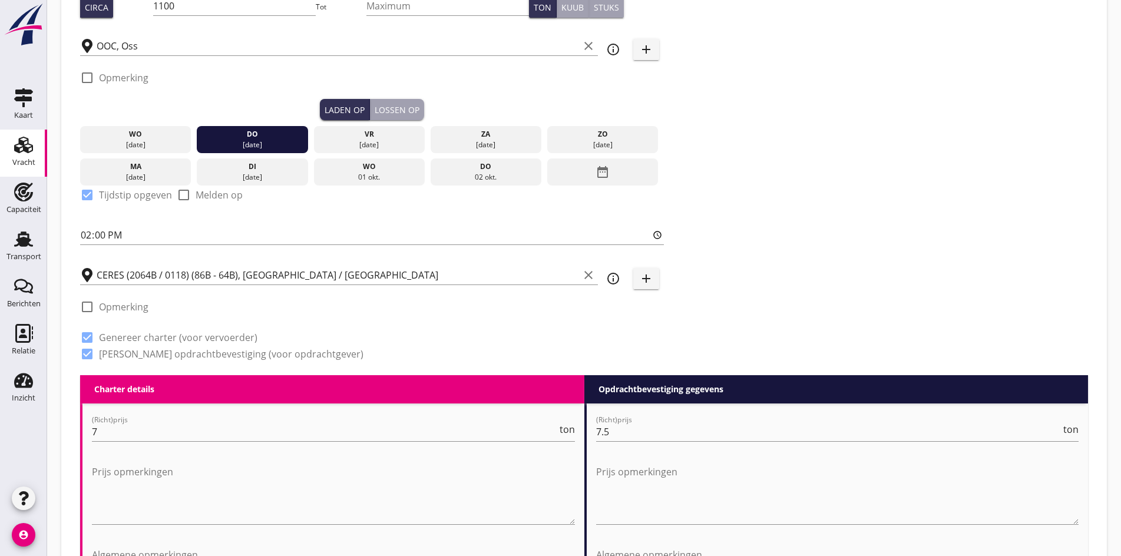
scroll to position [87, 0]
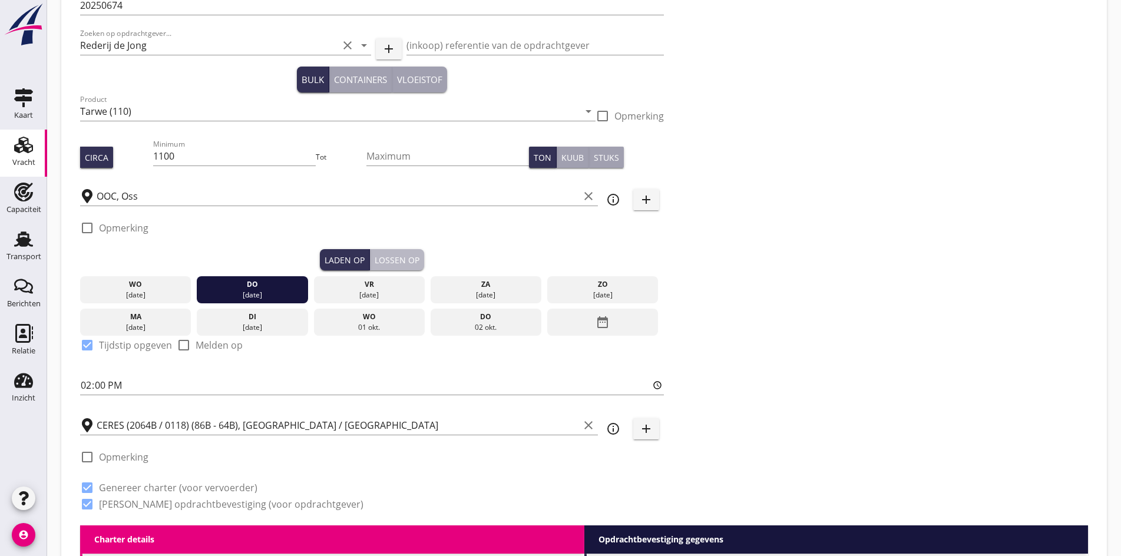
click at [375, 258] on div "Lossen op" at bounding box center [397, 260] width 45 height 12
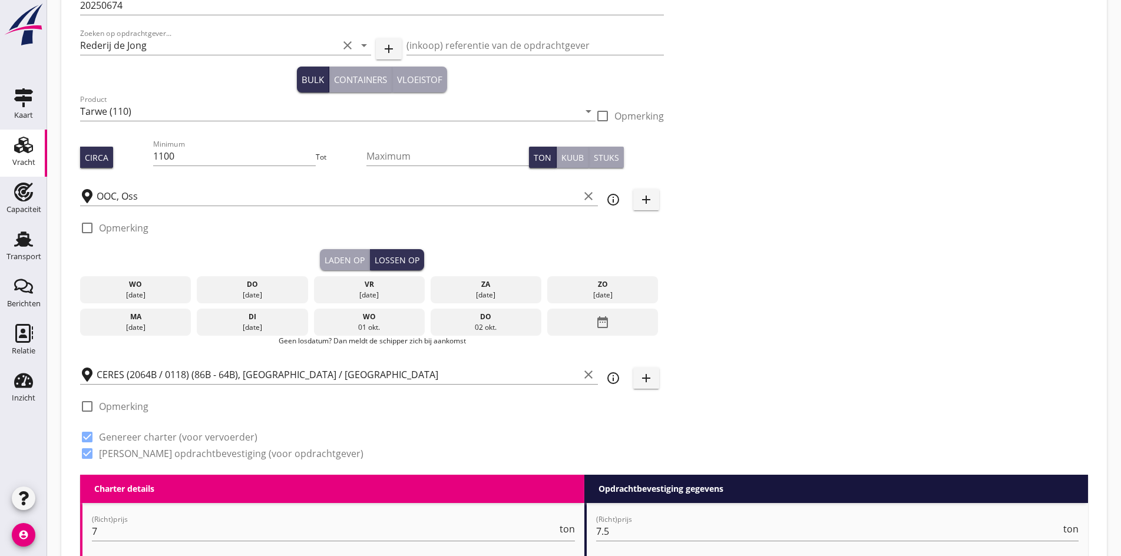
click at [114, 318] on div "ma" at bounding box center [135, 317] width 105 height 11
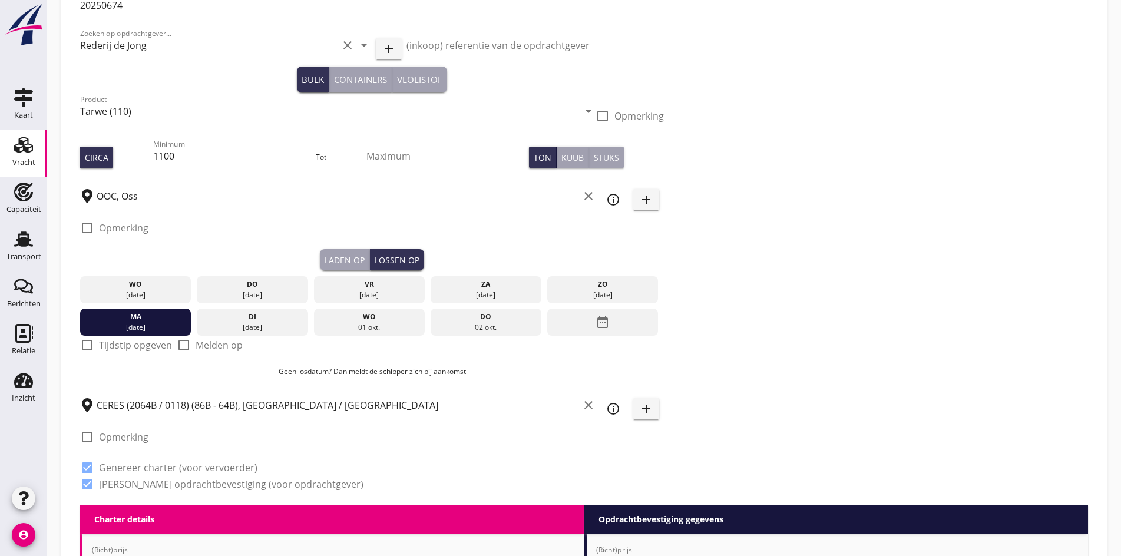
click at [80, 341] on div at bounding box center [87, 345] width 20 height 20
checkbox input "true"
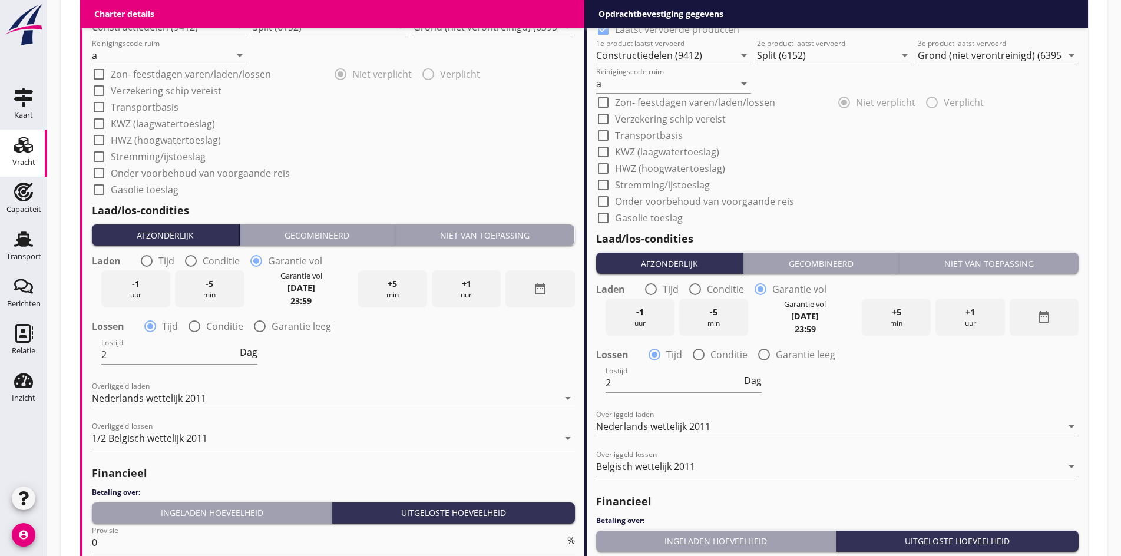
scroll to position [1462, 0]
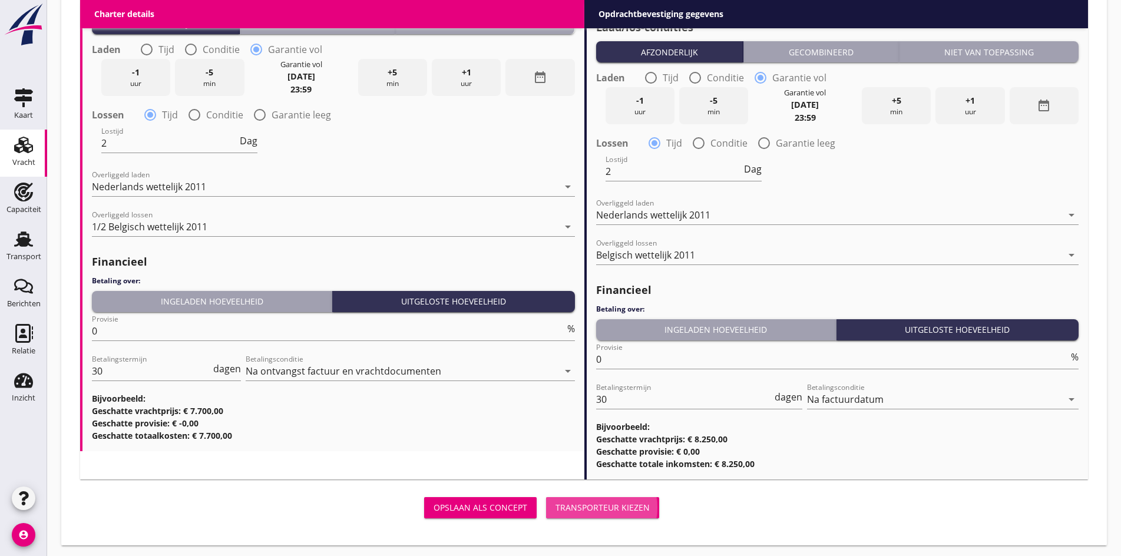
click at [546, 497] on button "Transporteur kiezen" at bounding box center [602, 507] width 113 height 21
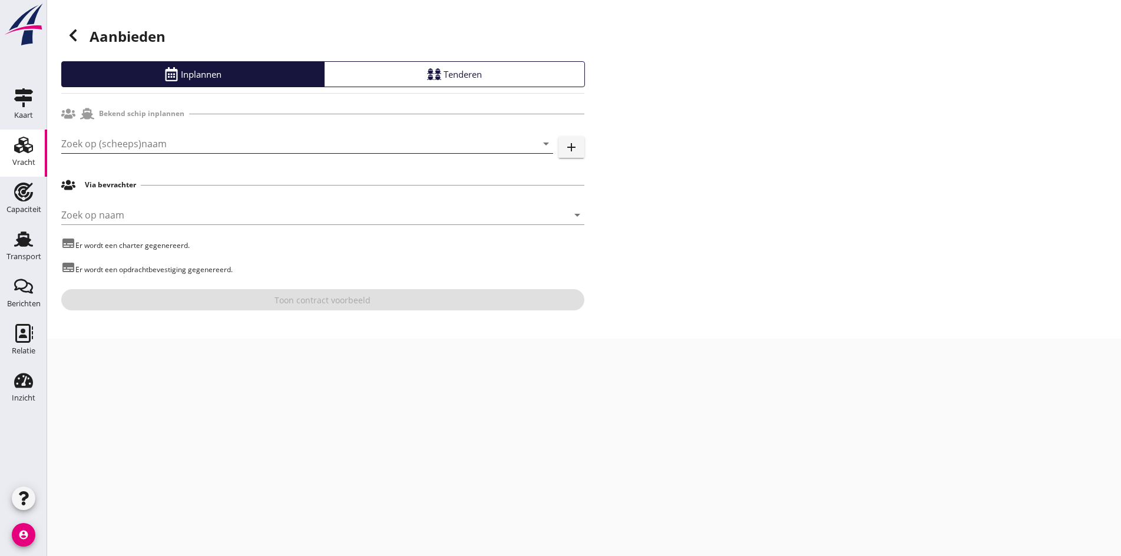
click at [119, 149] on input "Zoek op (scheeps)naam" at bounding box center [290, 143] width 459 height 19
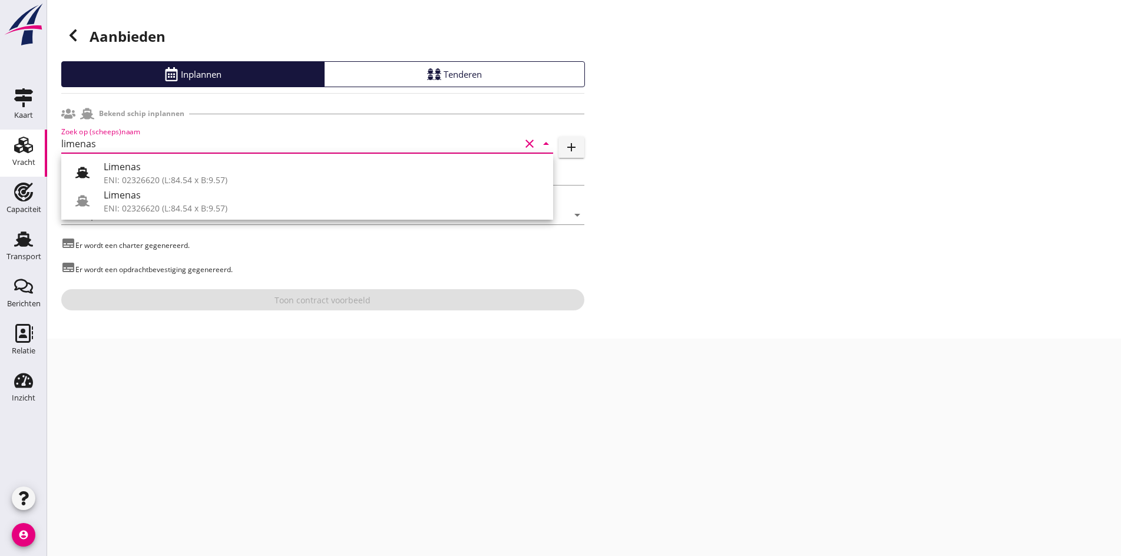
click at [159, 157] on div "Limenas ENI: 02326620 (L:84.54 x B:9.57) Limenas ENI: 02326620 (L:84.54 x B:9.5…" at bounding box center [307, 187] width 492 height 66
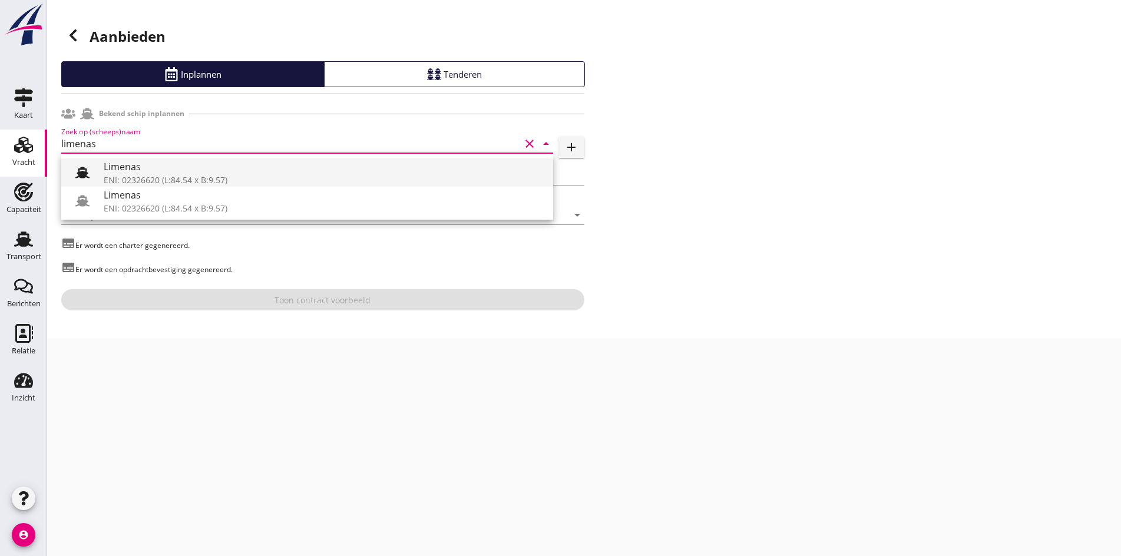
click at [165, 171] on div "Limenas" at bounding box center [324, 167] width 440 height 14
type input "Limenas"
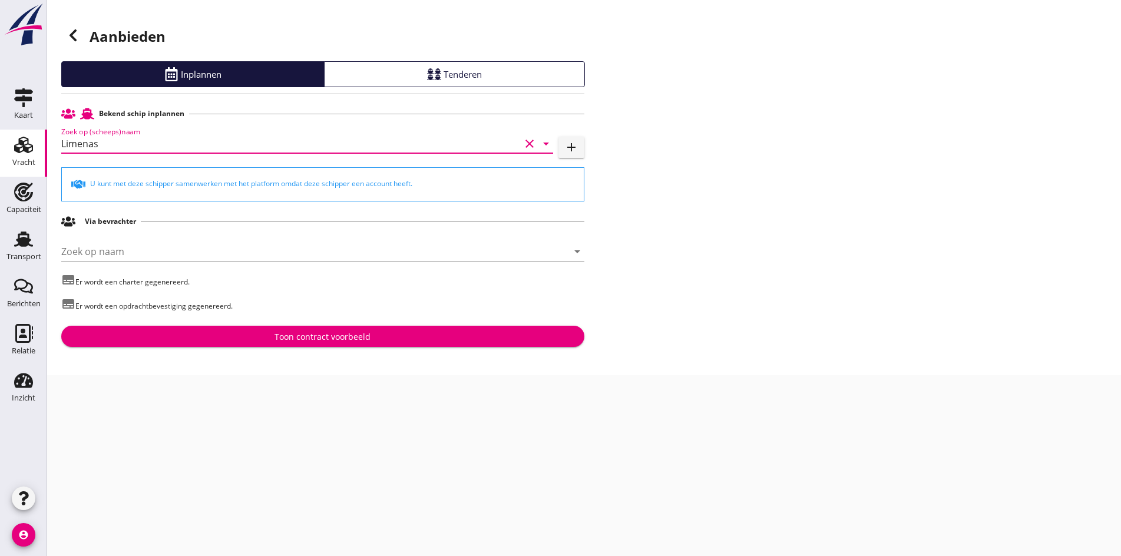
click at [380, 333] on div "Toon contract voorbeeld" at bounding box center [323, 337] width 504 height 12
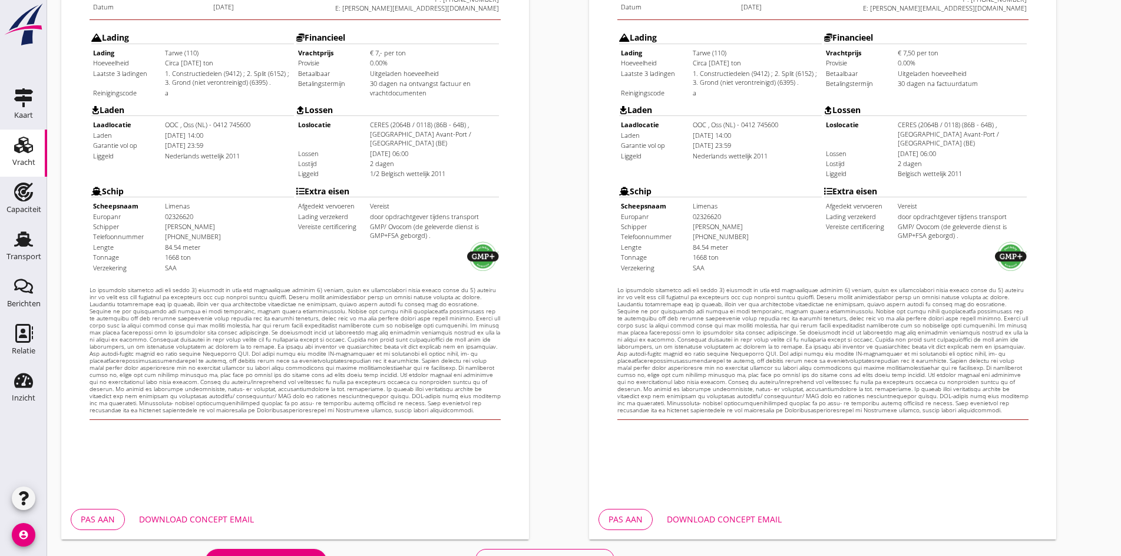
scroll to position [316, 0]
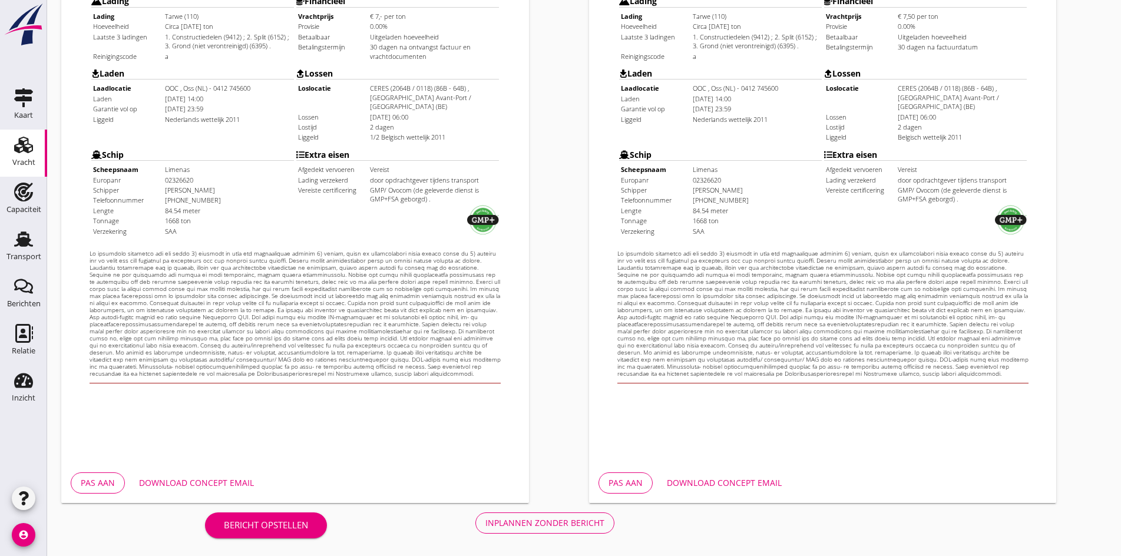
click at [485, 517] on div "Inplannen zonder bericht" at bounding box center [544, 523] width 119 height 12
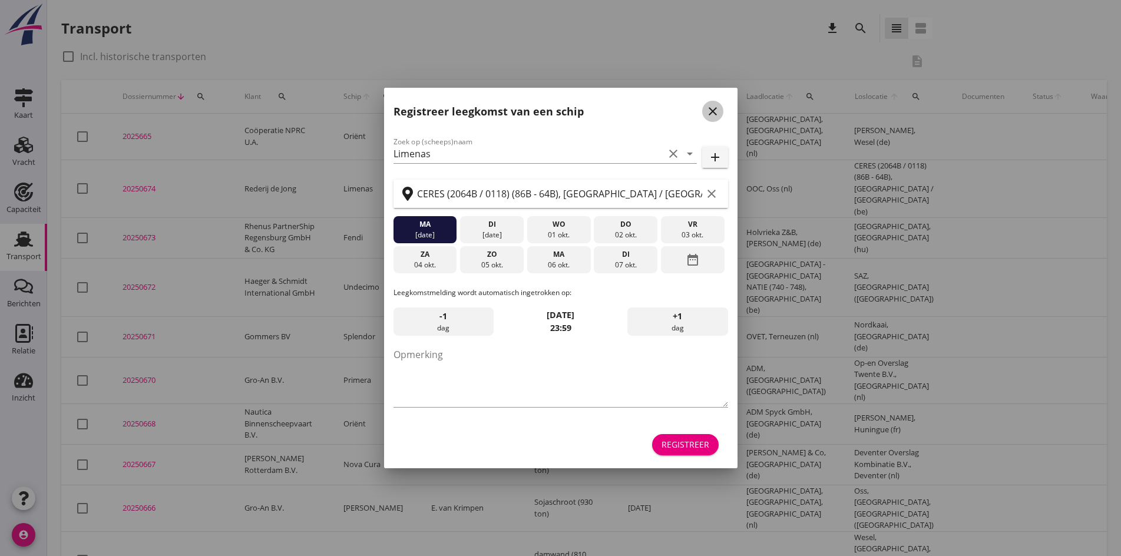
click at [719, 105] on icon "close" at bounding box center [713, 111] width 14 height 14
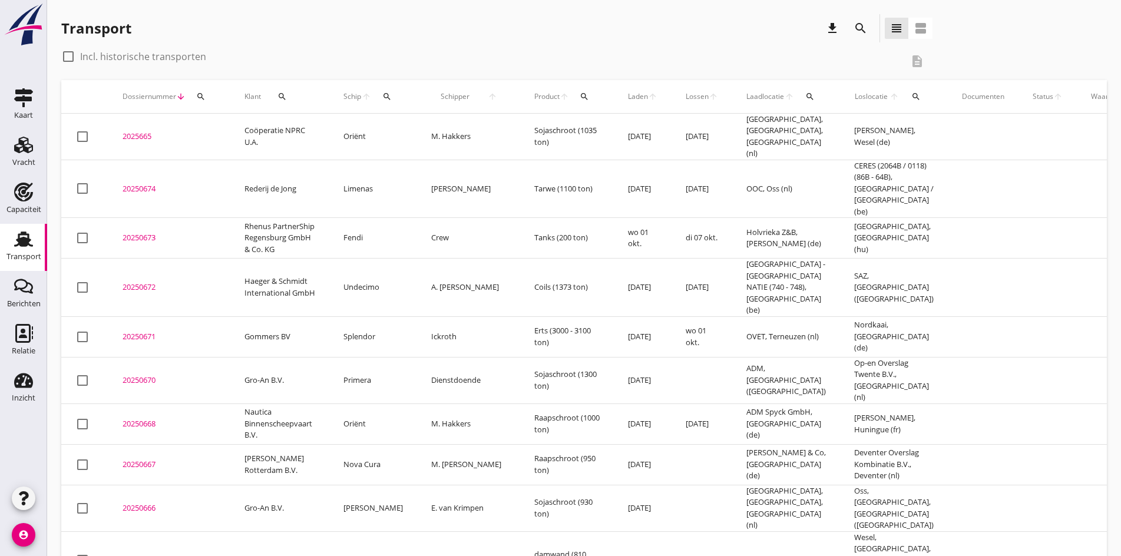
click at [129, 173] on td "20250674 upload_file Drop hier uw bestand om het aan het dossier toe te voegen" at bounding box center [169, 189] width 122 height 58
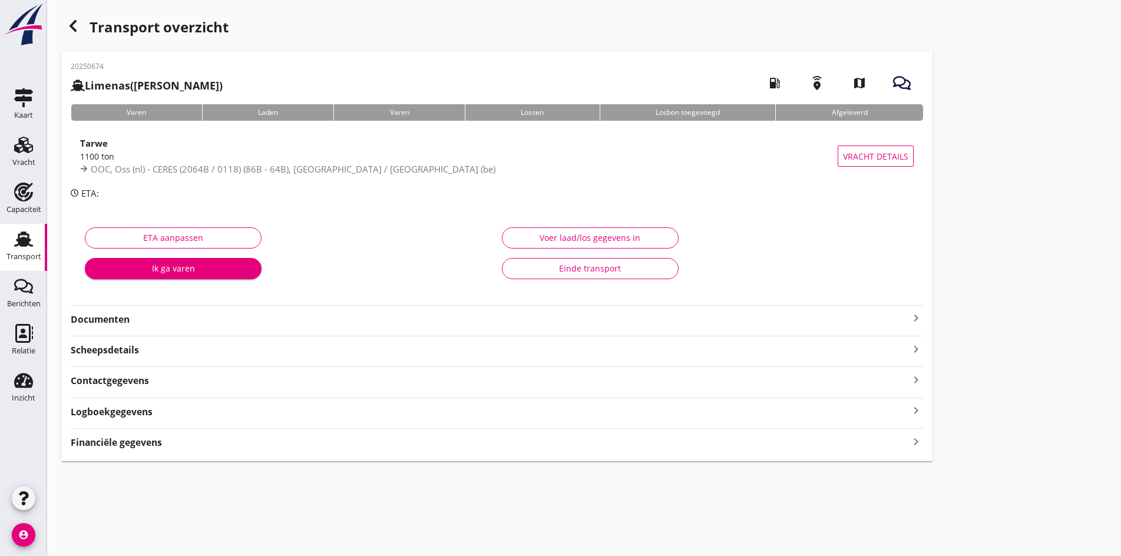
click at [909, 320] on icon "keyboard_arrow_right" at bounding box center [916, 318] width 14 height 14
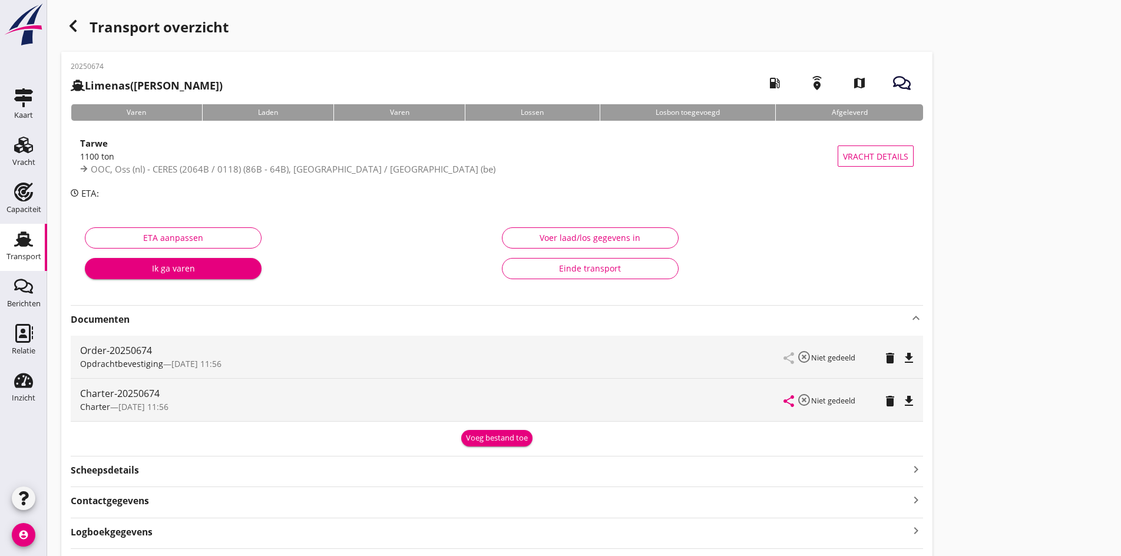
click at [902, 354] on icon "file_download" at bounding box center [909, 358] width 14 height 14
click at [902, 402] on icon "file_download" at bounding box center [909, 401] width 14 height 14
